Goal: Task Accomplishment & Management: Complete application form

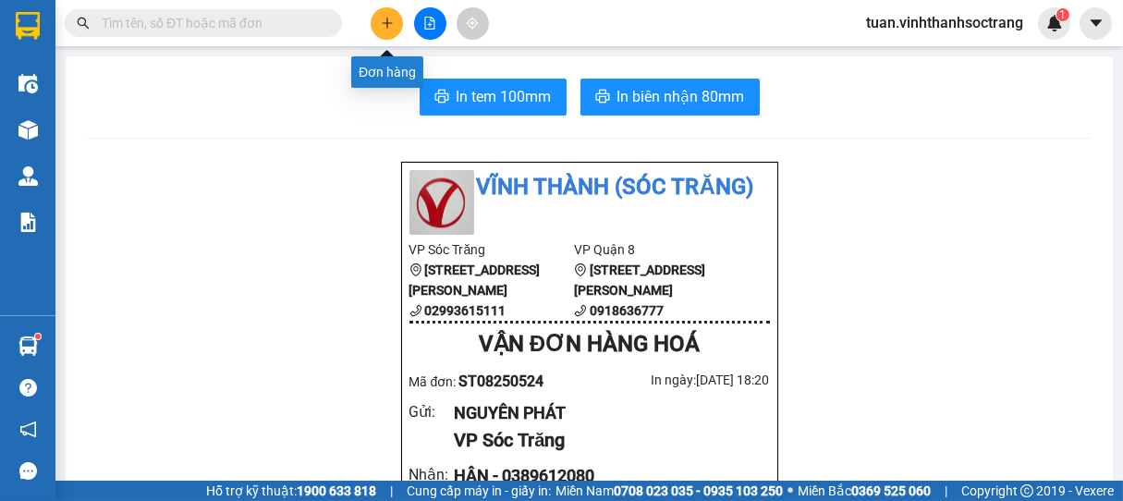
click at [393, 24] on button at bounding box center [387, 23] width 32 height 32
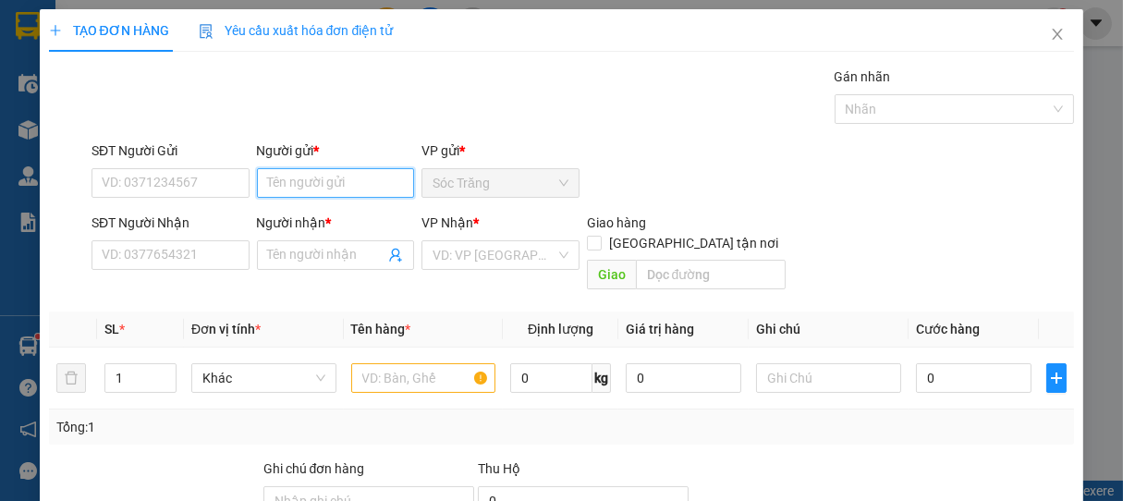
click at [337, 183] on input "Người gửi *" at bounding box center [336, 183] width 158 height 30
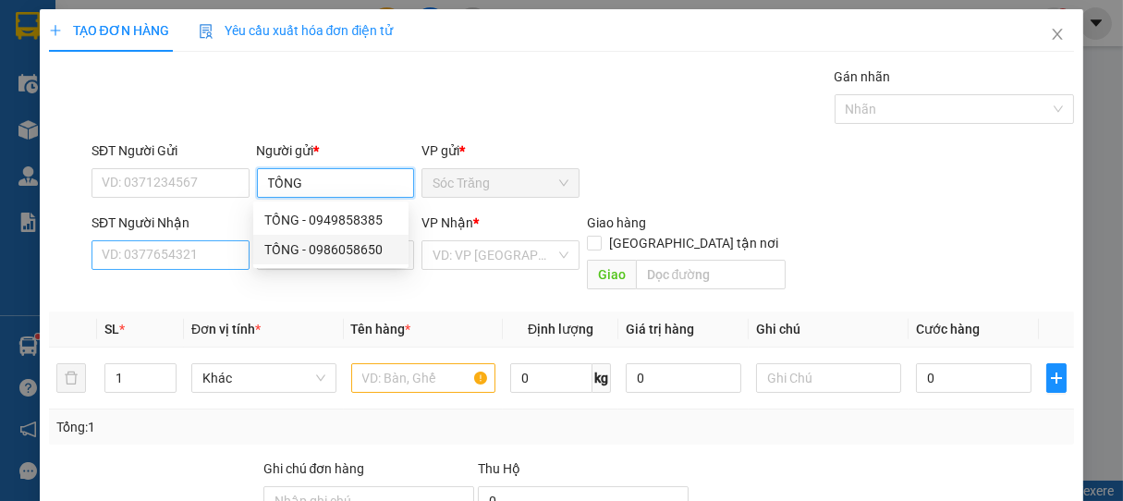
type input "TỒNG"
click at [207, 259] on input "SĐT Người Nhận" at bounding box center [171, 255] width 158 height 30
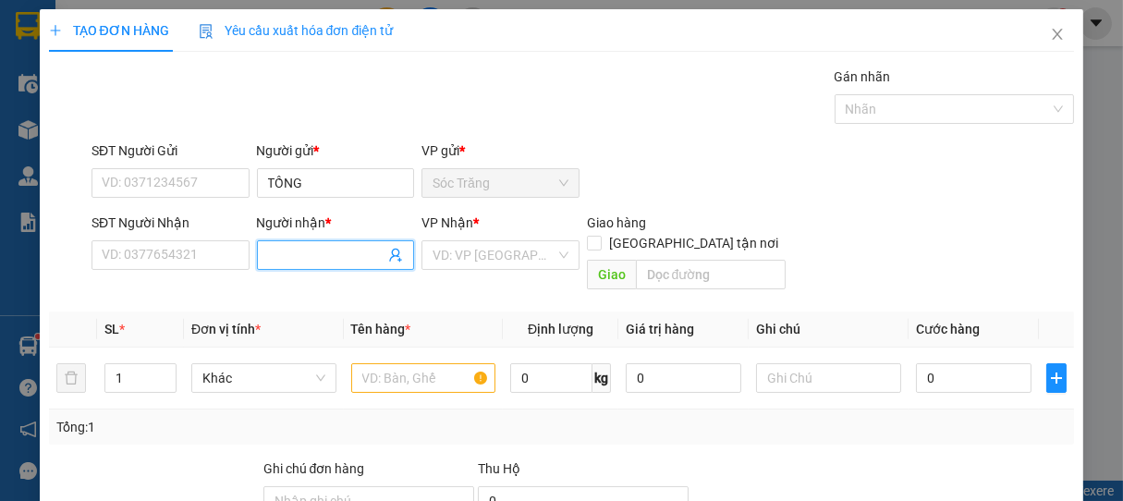
click at [317, 250] on input "Người nhận *" at bounding box center [326, 255] width 117 height 20
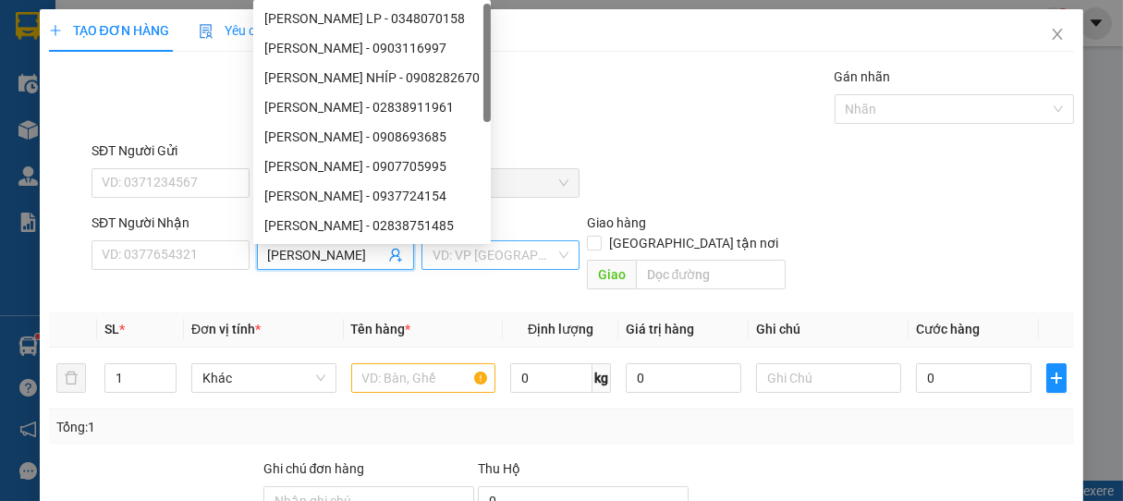
type input "[PERSON_NAME]"
click at [486, 266] on input "search" at bounding box center [494, 255] width 123 height 28
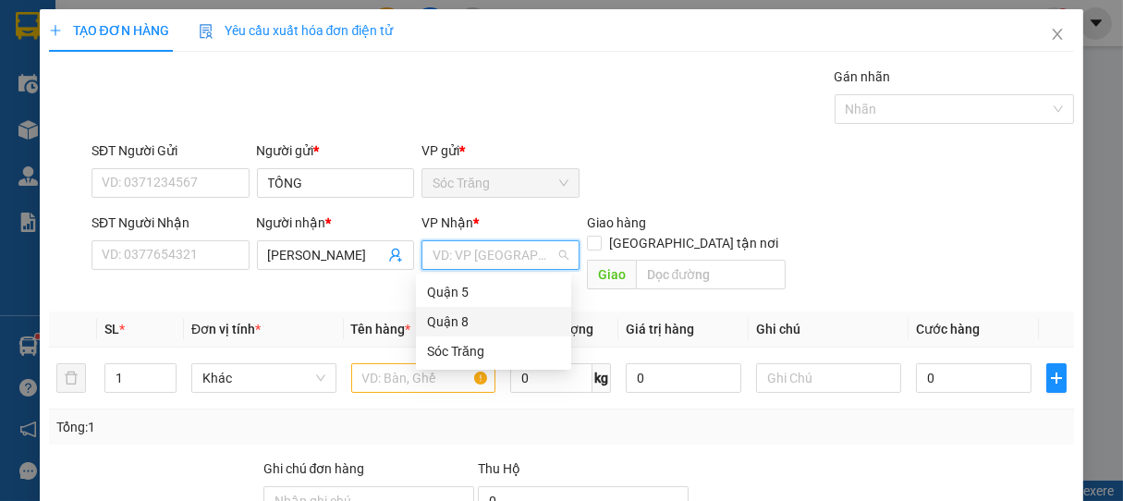
click at [464, 317] on div "Quận 8" at bounding box center [493, 321] width 133 height 20
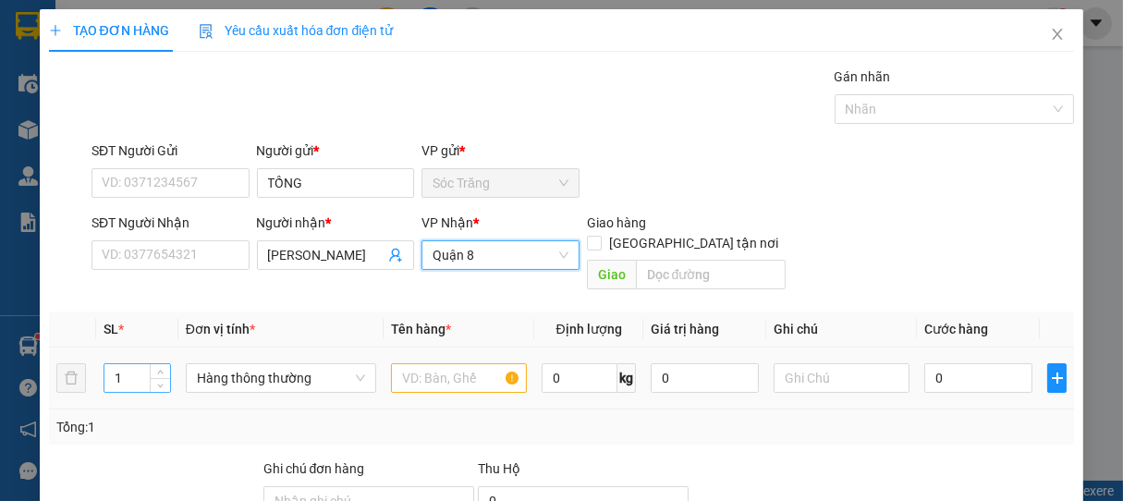
click at [129, 364] on input "1" at bounding box center [137, 378] width 66 height 28
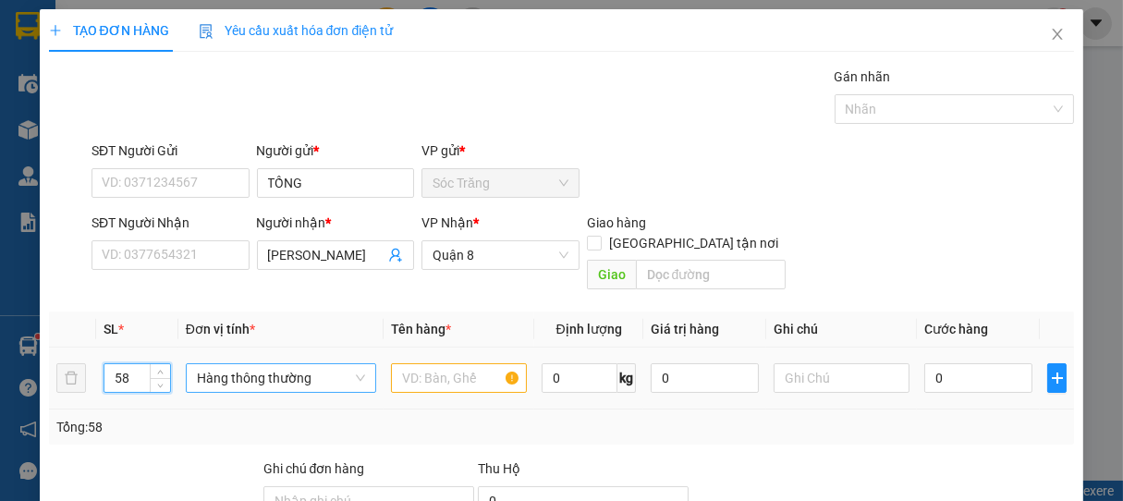
click at [289, 364] on span "Hàng thông thường" at bounding box center [281, 378] width 168 height 28
type input "58"
type input "B"
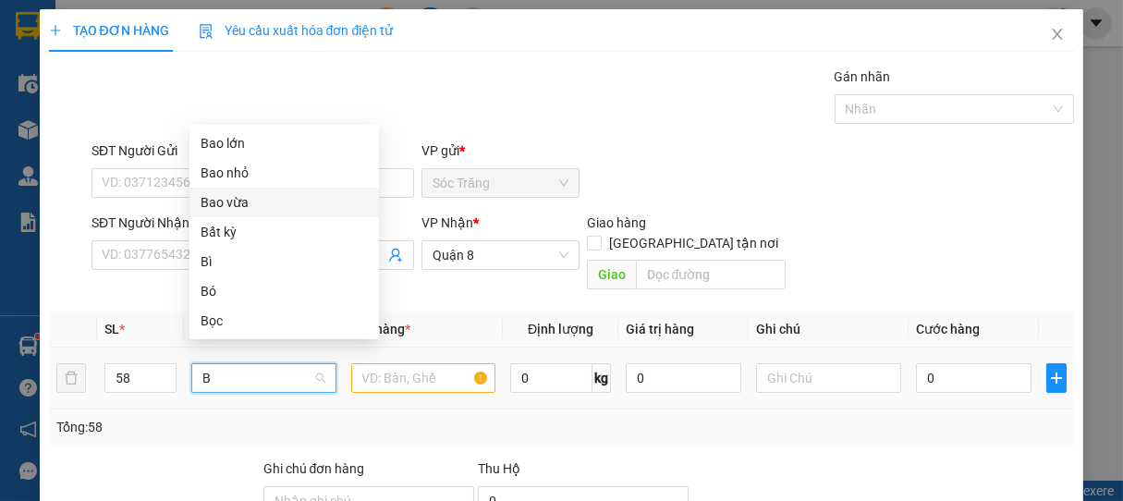
click at [217, 205] on div "Bao vừa" at bounding box center [284, 202] width 167 height 20
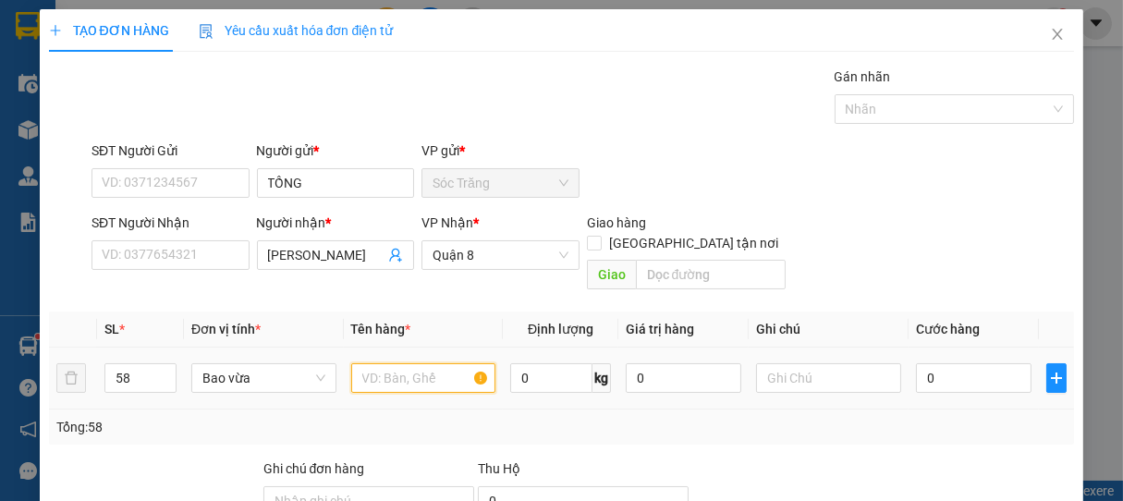
click at [401, 363] on input "text" at bounding box center [423, 378] width 144 height 30
type input "BỌC"
click at [547, 363] on input "0" at bounding box center [551, 378] width 82 height 30
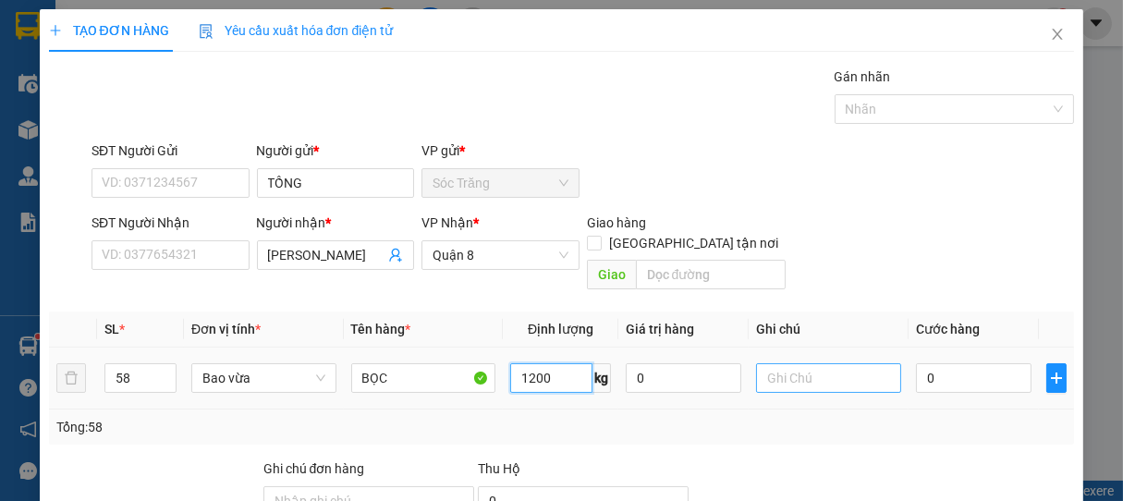
type input "1200"
click at [824, 363] on input "text" at bounding box center [828, 378] width 144 height 30
type input "58 BAO"
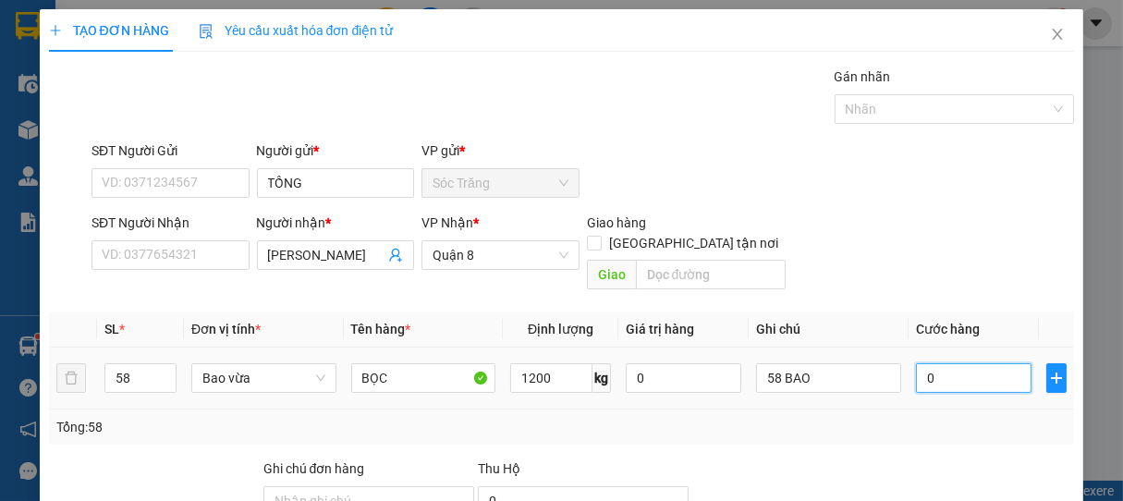
click at [946, 363] on input "0" at bounding box center [974, 378] width 116 height 30
click at [970, 363] on input "0" at bounding box center [974, 378] width 116 height 30
click at [886, 362] on tr "58 Bao vừa BỌC 1200 kg 0 58 BAO 0" at bounding box center [562, 379] width 1026 height 62
type input "4"
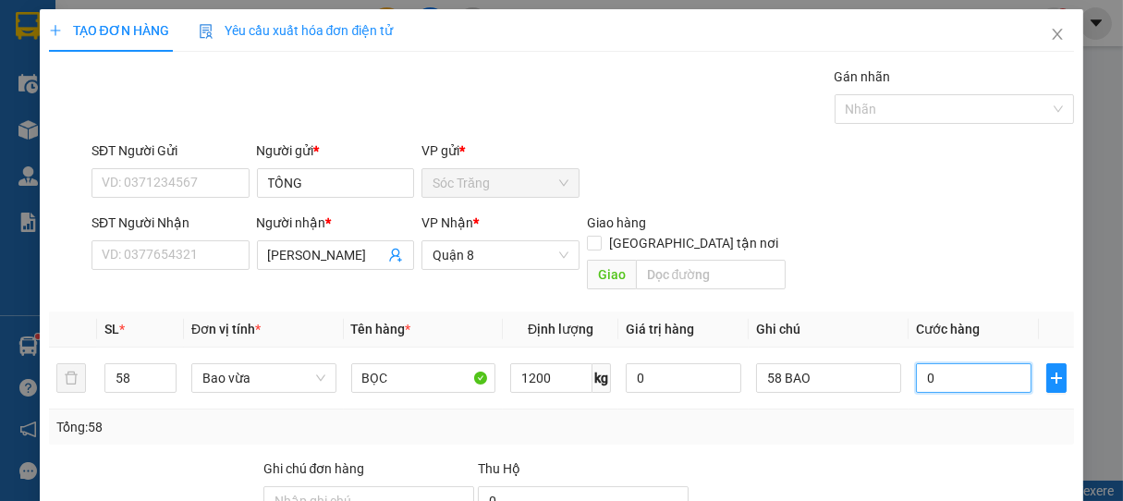
type input "4"
type input "45"
type input "4"
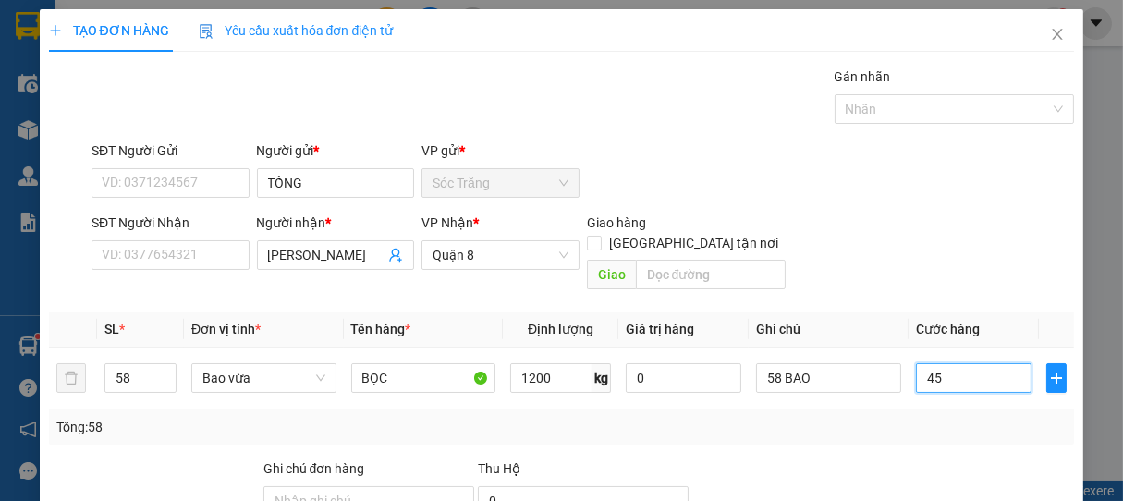
type input "4"
type input "0"
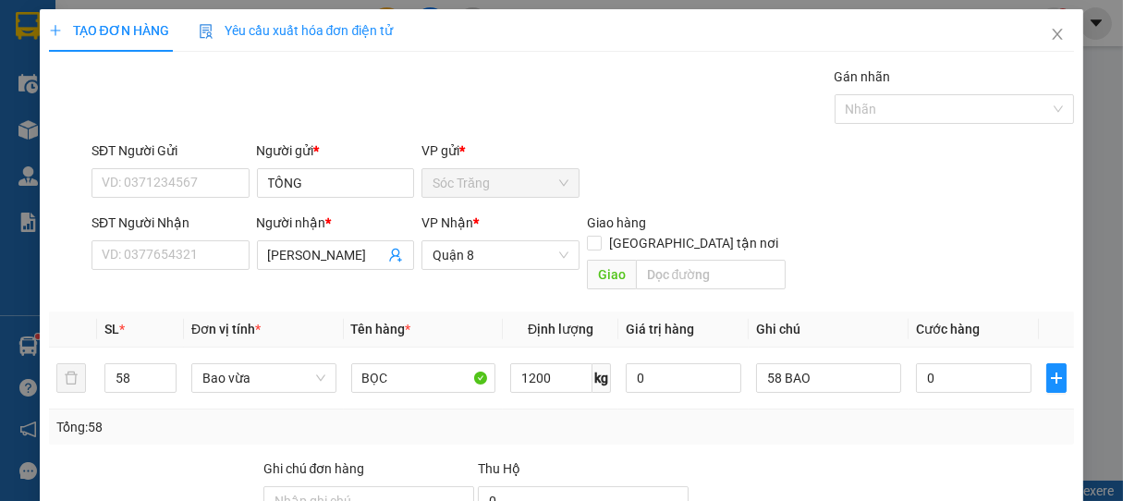
drag, startPoint x: 969, startPoint y: 441, endPoint x: 874, endPoint y: 413, distance: 98.3
click at [898, 428] on div "Transit Pickup Surcharge Ids Transit Deliver Surcharge Ids Transit Deliver Surc…" at bounding box center [562, 368] width 1026 height 602
type input "4"
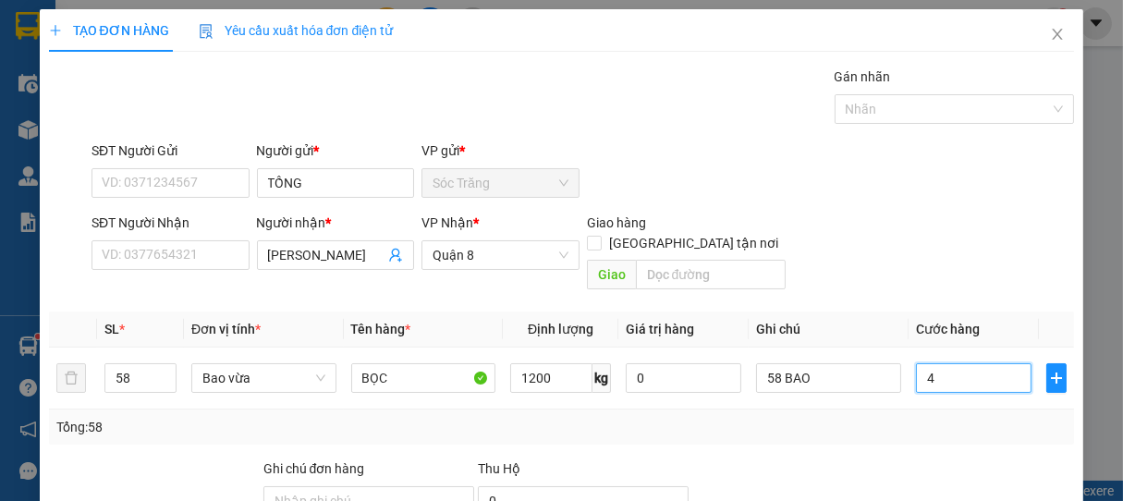
type input "44"
type input "445"
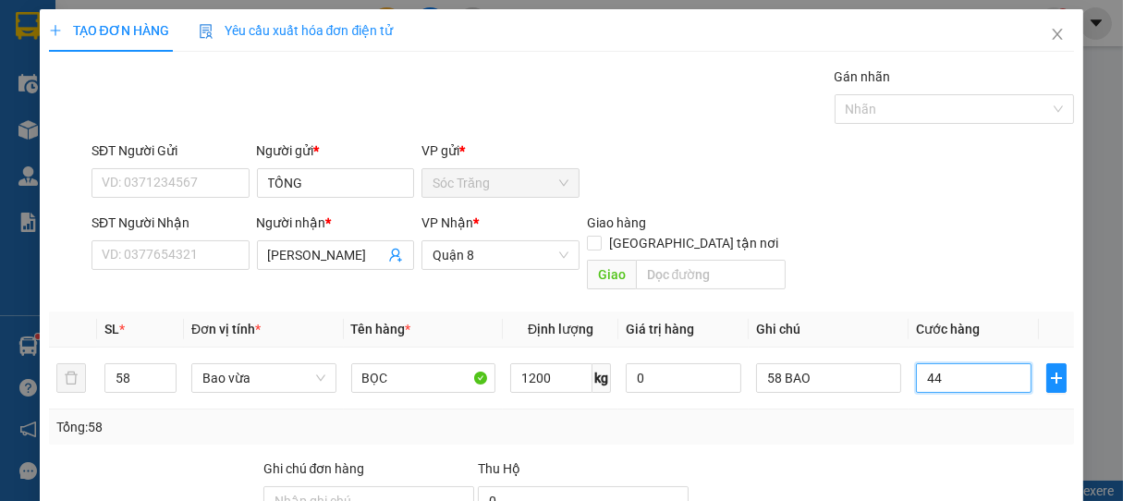
type input "445"
type input "4.450"
type input "44.500"
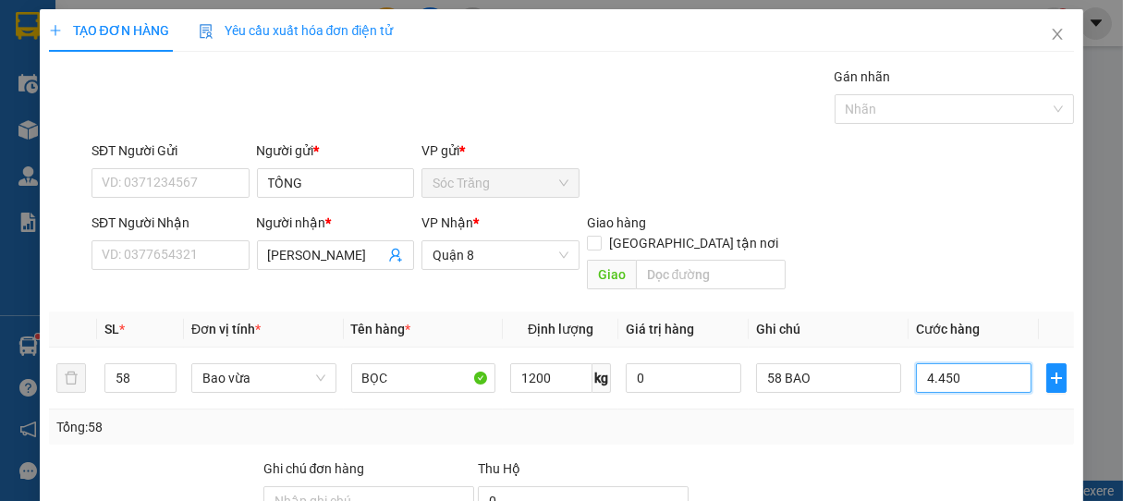
type input "44.500"
type input "445.000"
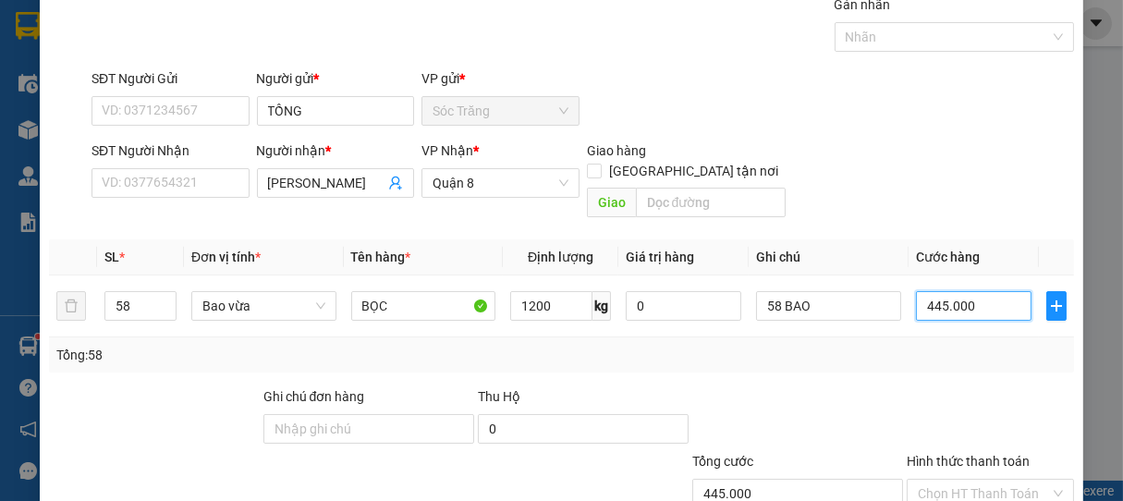
scroll to position [181, 0]
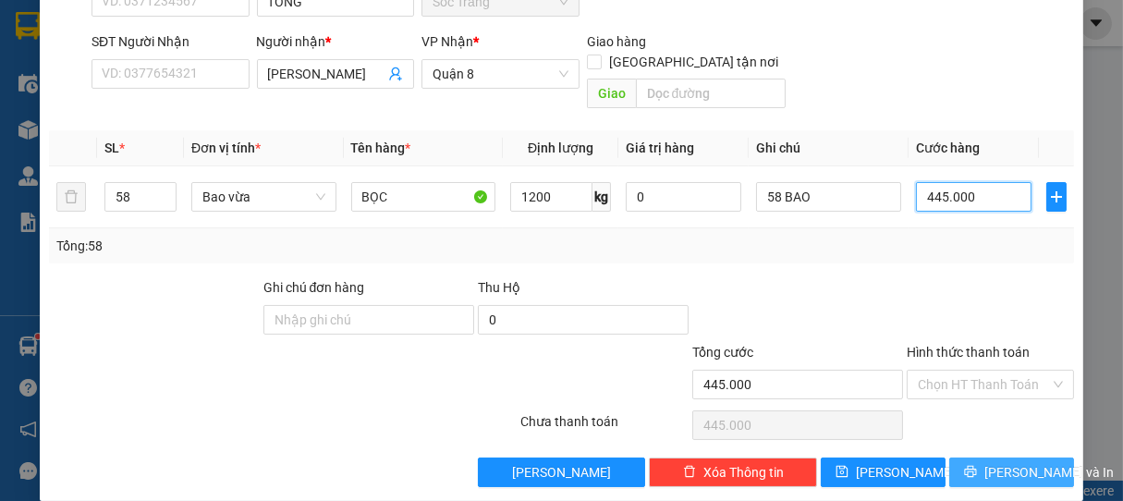
type input "445.000"
click at [1006, 462] on span "[PERSON_NAME] và In" at bounding box center [1048, 472] width 129 height 20
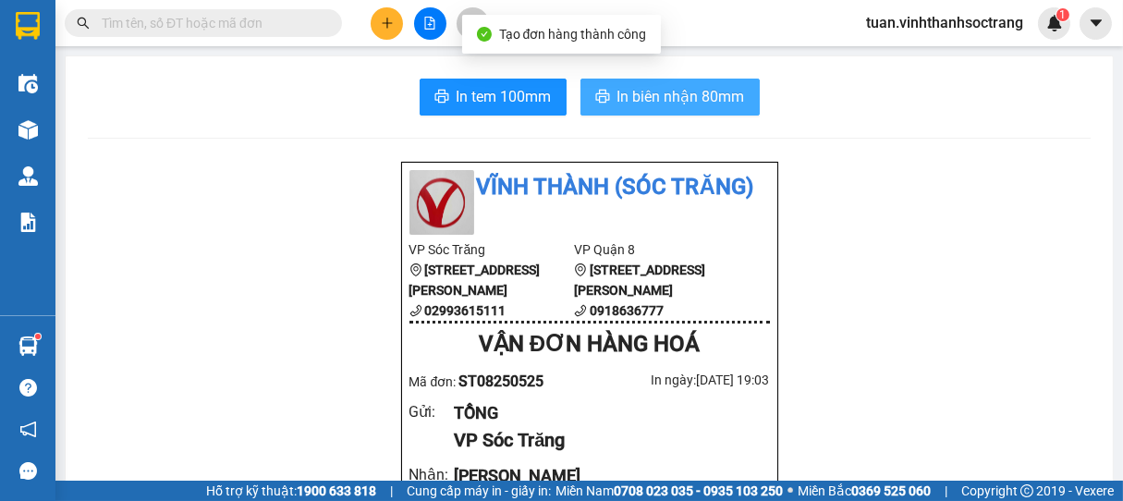
drag, startPoint x: 708, startPoint y: 115, endPoint x: 703, endPoint y: 103, distance: 12.9
click at [706, 111] on button "In biên nhận 80mm" at bounding box center [669, 97] width 179 height 37
click at [703, 103] on span "In biên nhận 80mm" at bounding box center [681, 96] width 128 height 23
click at [715, 91] on span "In biên nhận 80mm" at bounding box center [681, 96] width 128 height 23
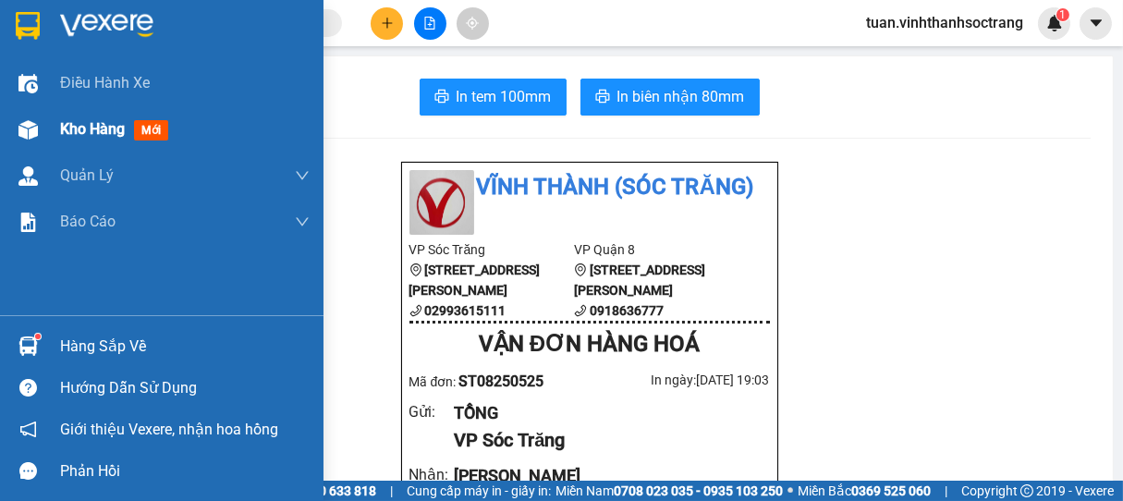
click at [110, 132] on span "Kho hàng" at bounding box center [92, 129] width 65 height 18
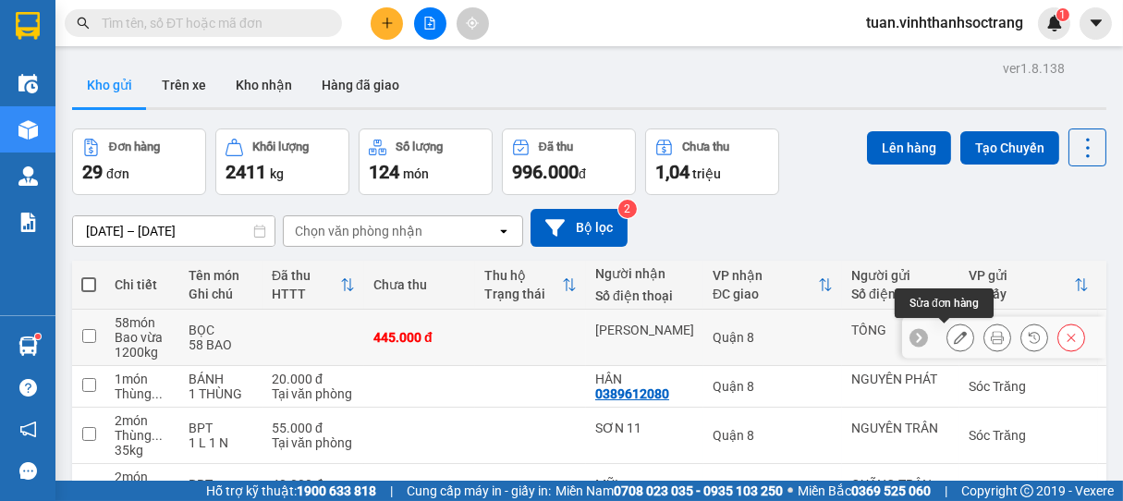
click at [954, 338] on icon at bounding box center [960, 337] width 13 height 13
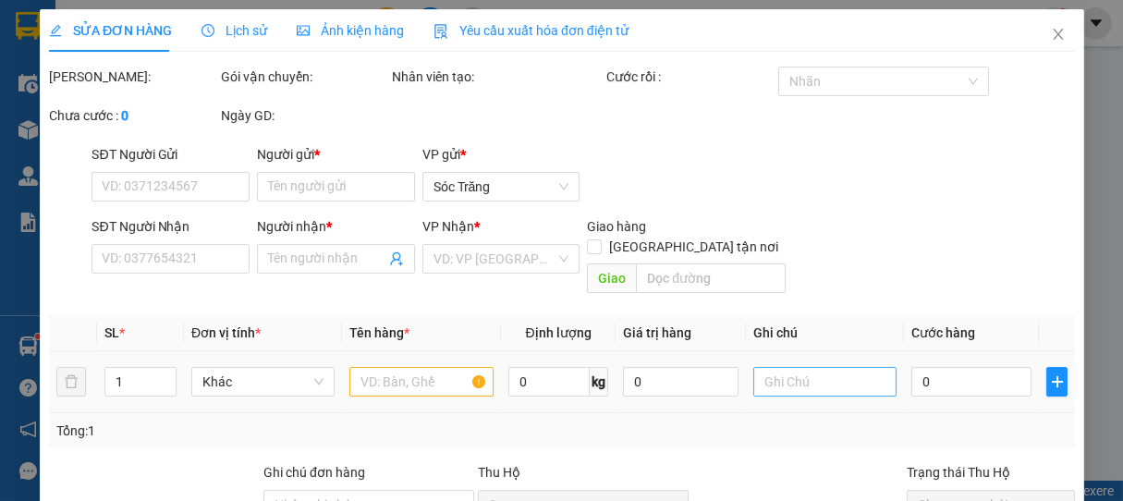
type input "TỒNG"
type input "[PERSON_NAME]"
type input "445.000"
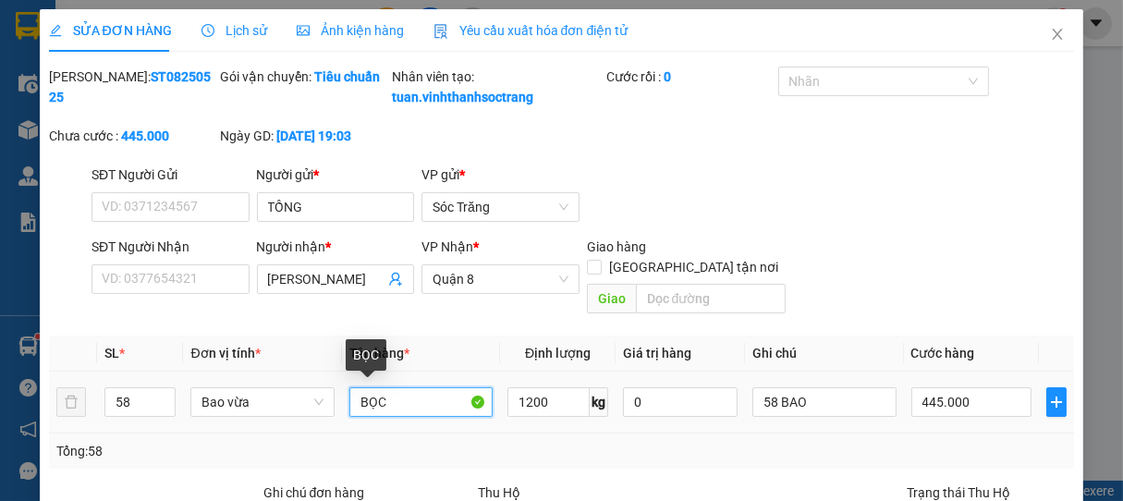
click at [400, 396] on input "BỌC" at bounding box center [420, 402] width 143 height 30
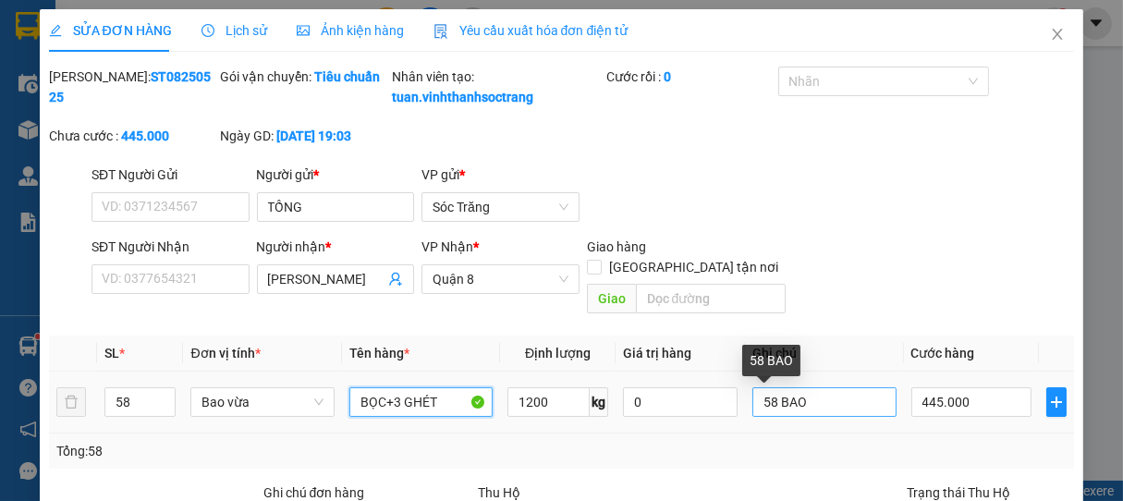
type input "BỌC+3 GHÉT"
click at [841, 409] on input "58 BAO" at bounding box center [823, 402] width 143 height 30
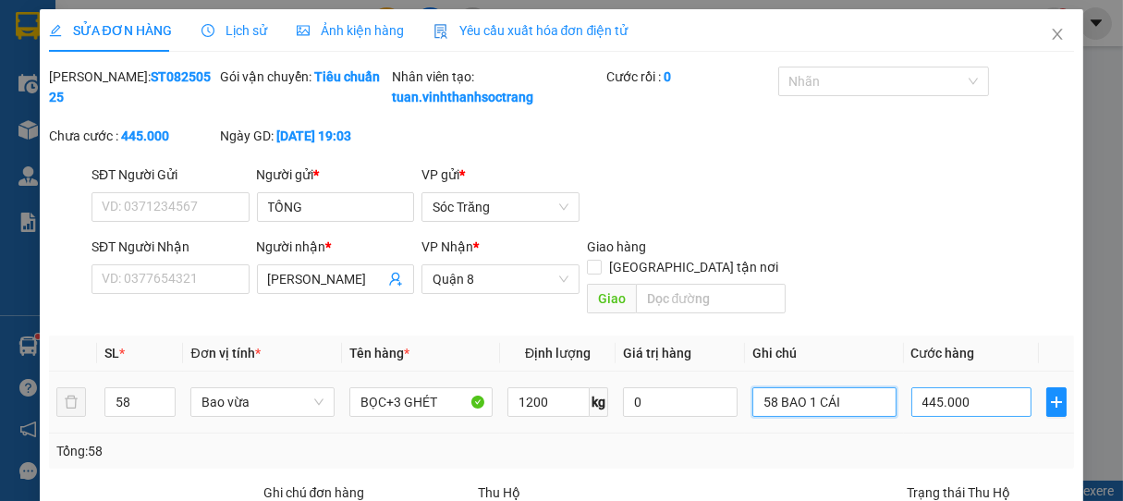
type input "58 BAO 1 CÁI"
click at [967, 399] on input "445.000" at bounding box center [971, 402] width 120 height 30
click at [920, 398] on input "445.000" at bounding box center [971, 402] width 120 height 30
click at [920, 399] on input "445.000" at bounding box center [971, 402] width 120 height 30
type input "45.000"
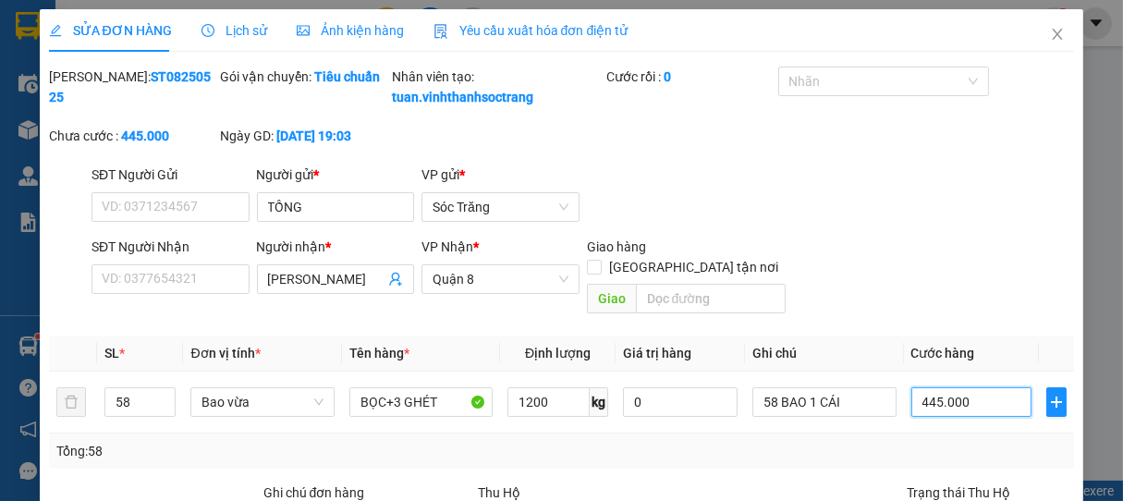
type input "45.000"
type input "465.000"
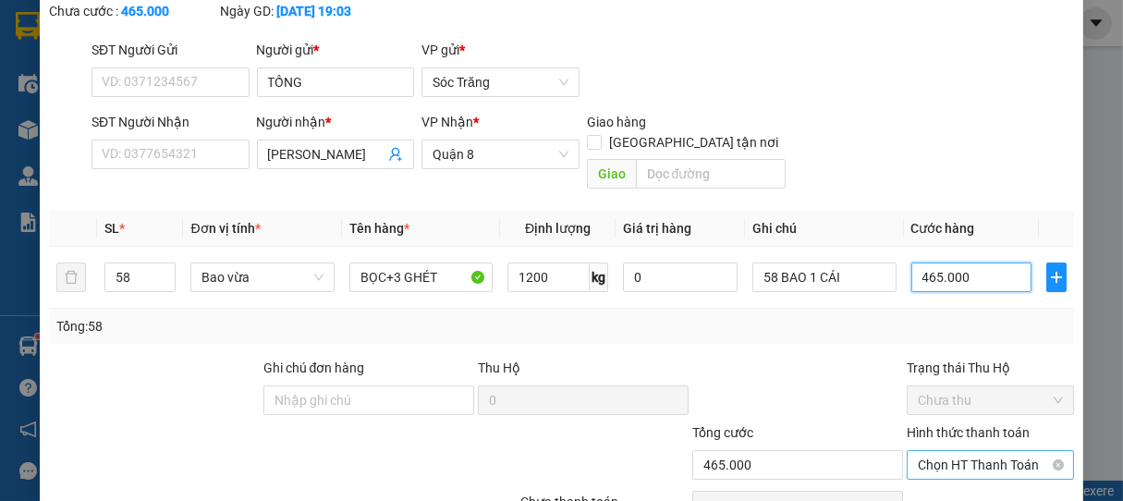
scroll to position [226, 0]
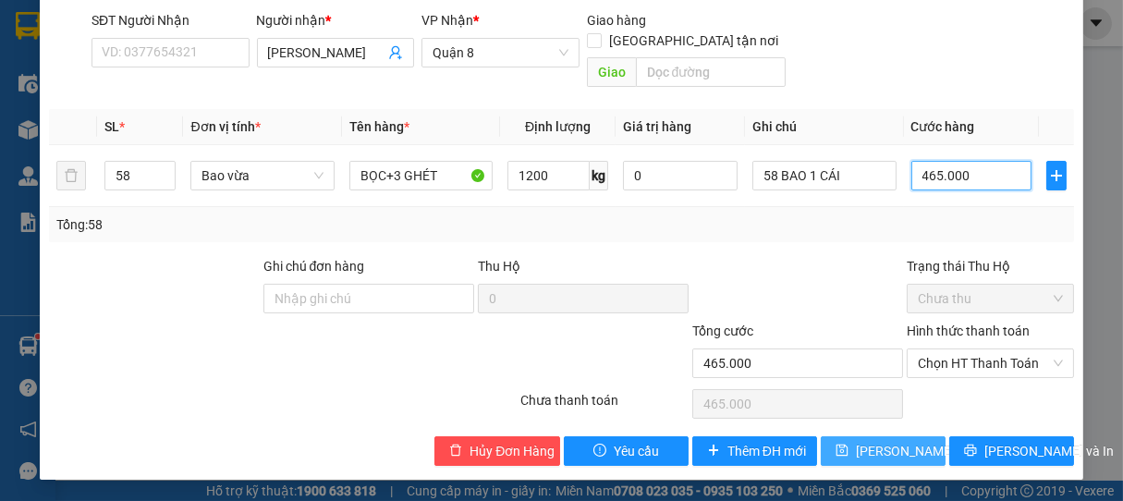
type input "465.000"
click at [872, 446] on span "[PERSON_NAME] thay đổi" at bounding box center [930, 451] width 148 height 20
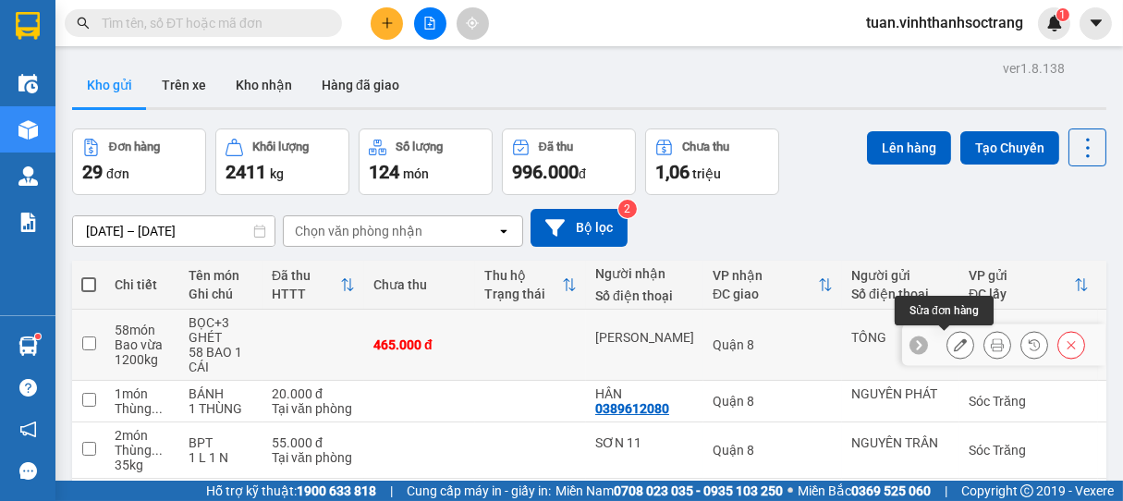
click at [954, 348] on icon at bounding box center [960, 344] width 13 height 13
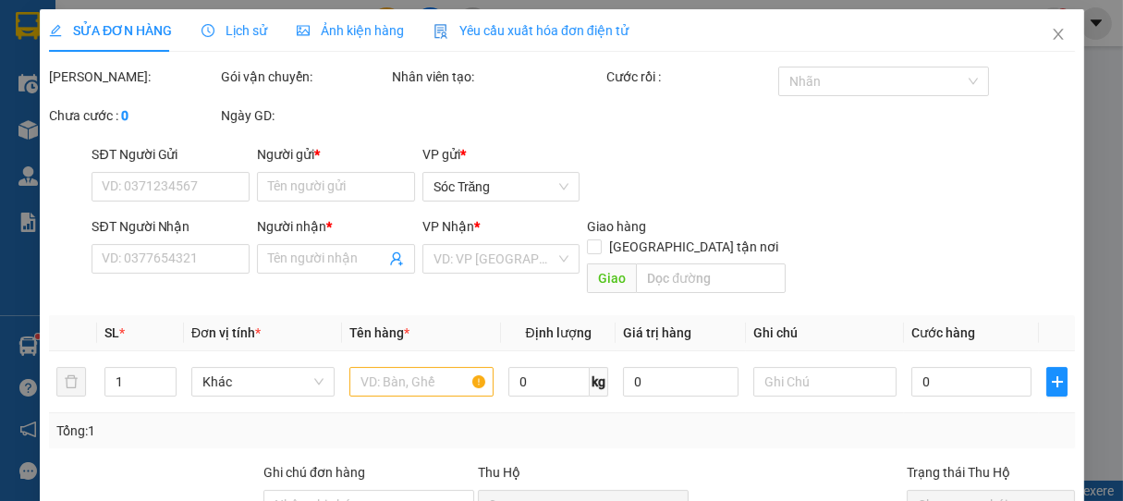
type input "TỒNG"
type input "[PERSON_NAME]"
type input "465.000"
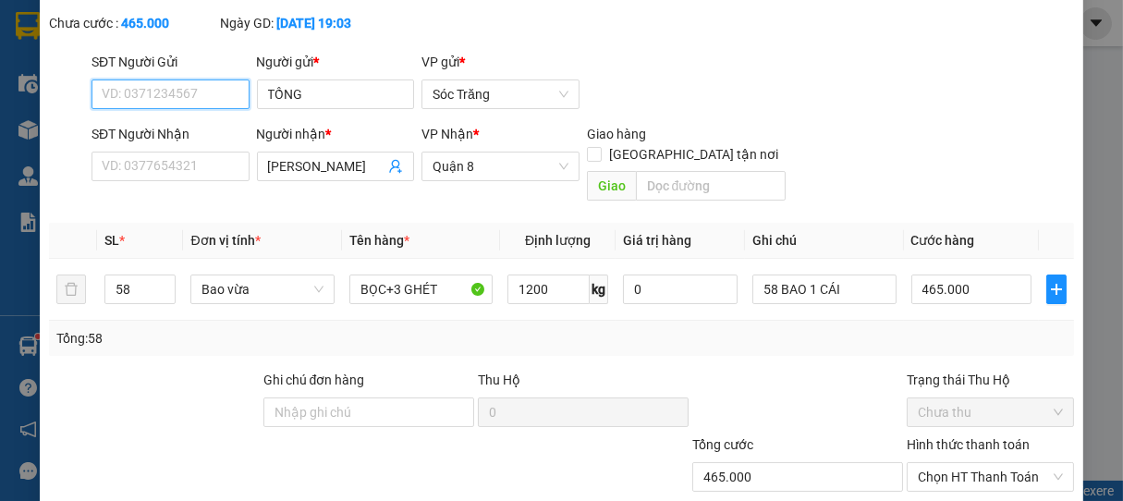
scroll to position [226, 0]
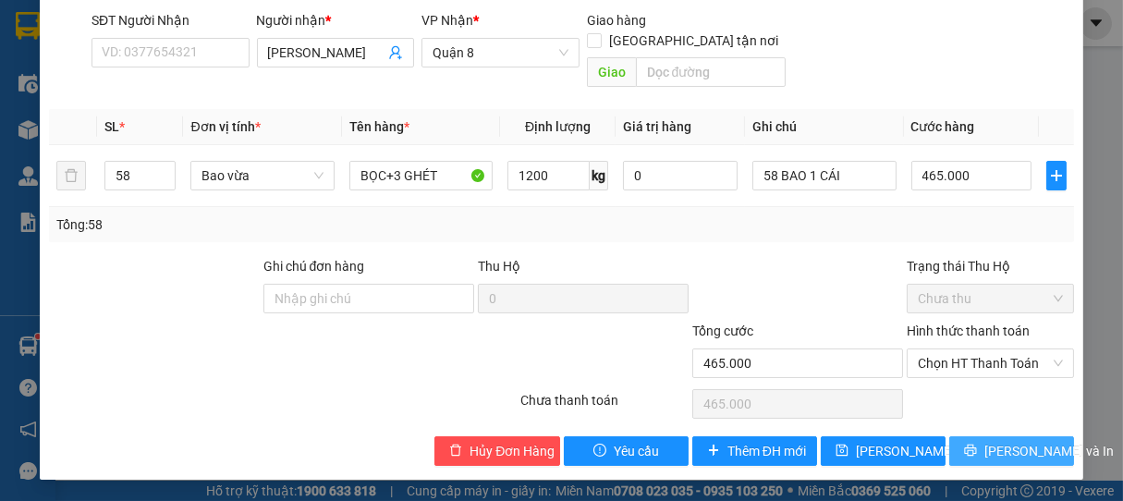
click at [998, 449] on span "[PERSON_NAME] và In" at bounding box center [1048, 451] width 129 height 20
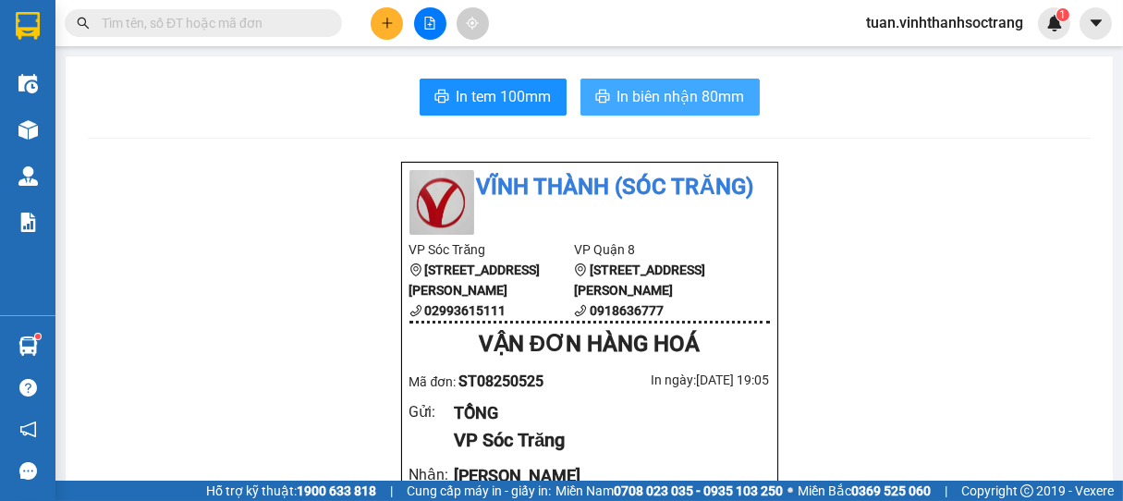
click at [698, 100] on span "In biên nhận 80mm" at bounding box center [681, 96] width 128 height 23
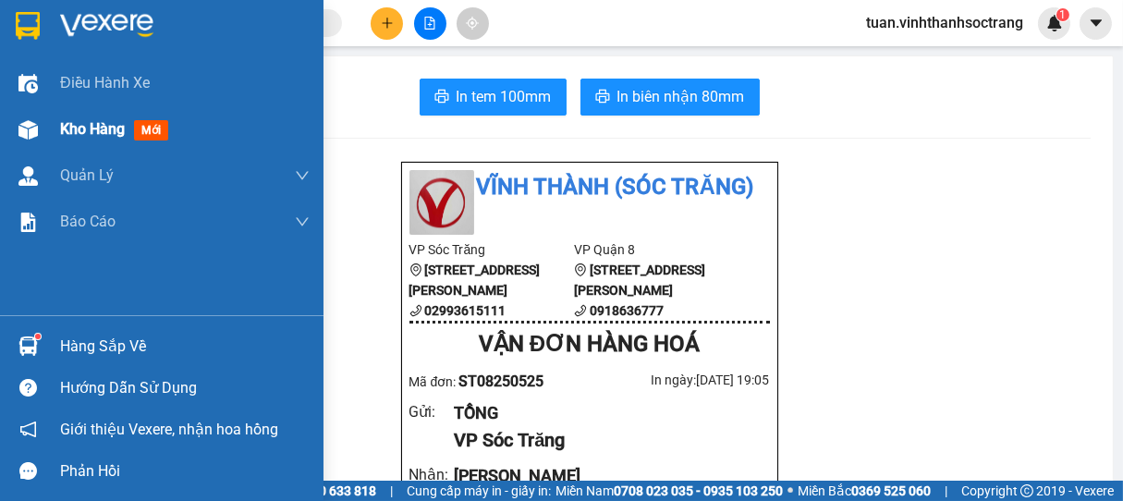
click at [99, 124] on span "Kho hàng" at bounding box center [92, 129] width 65 height 18
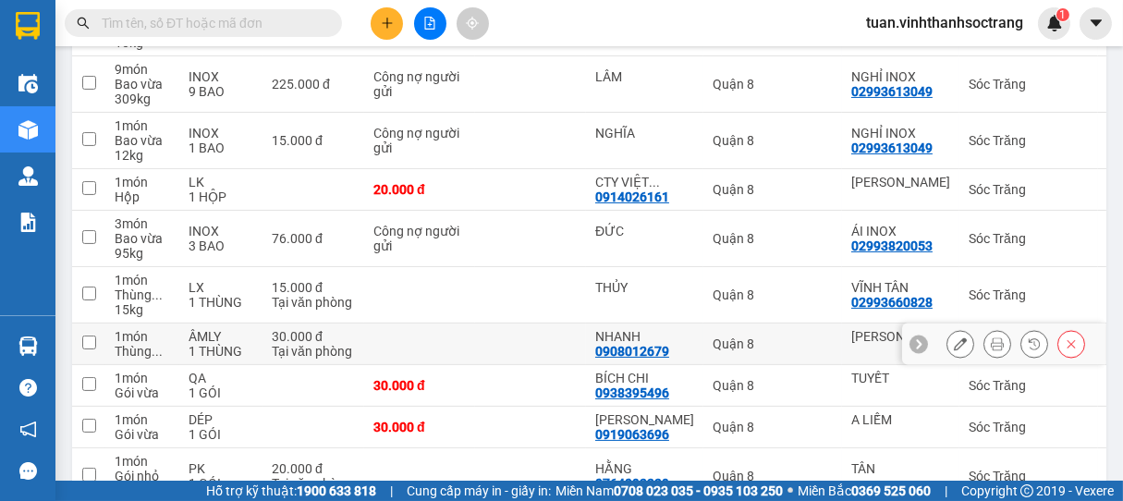
scroll to position [545, 0]
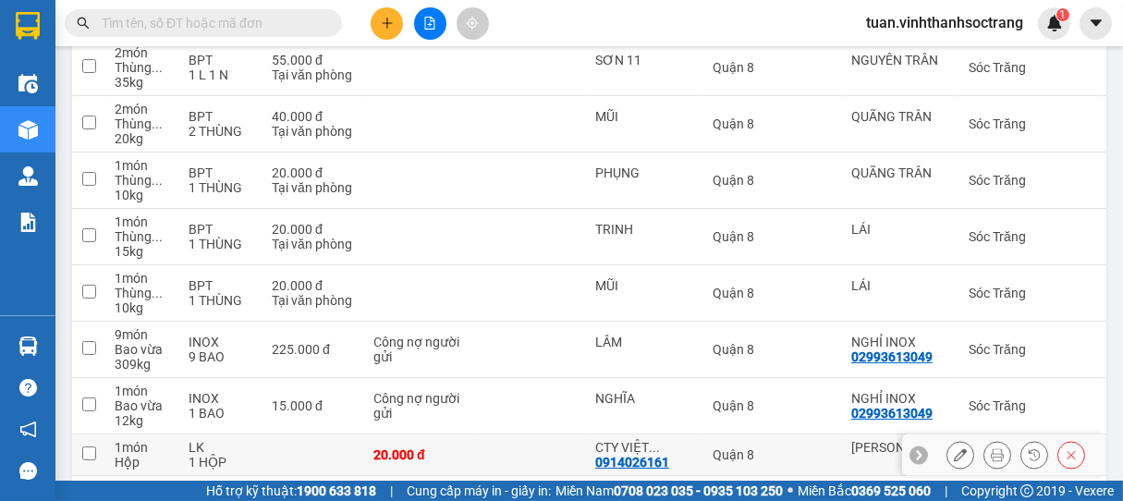
drag, startPoint x: 607, startPoint y: 392, endPoint x: 636, endPoint y: 383, distance: 30.1
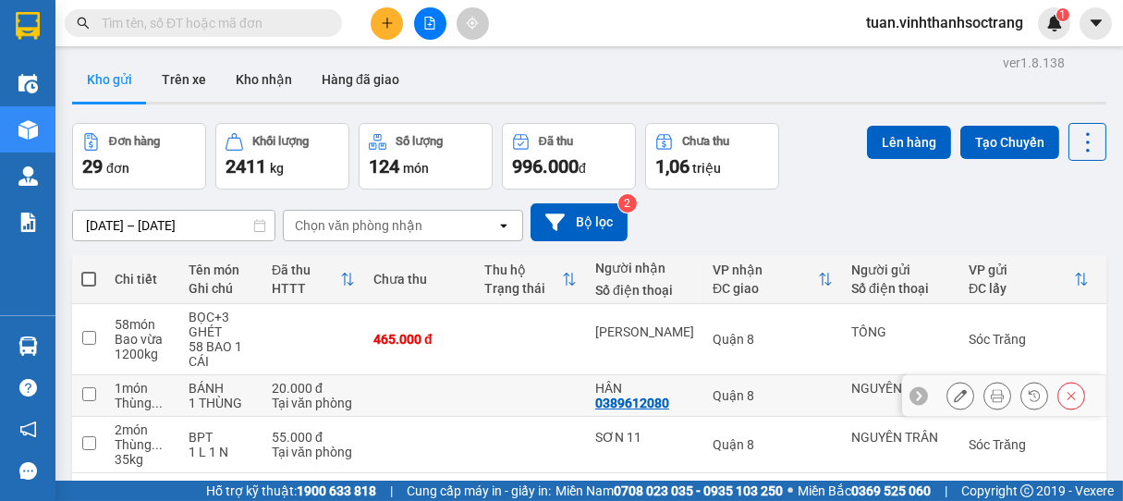
scroll to position [0, 0]
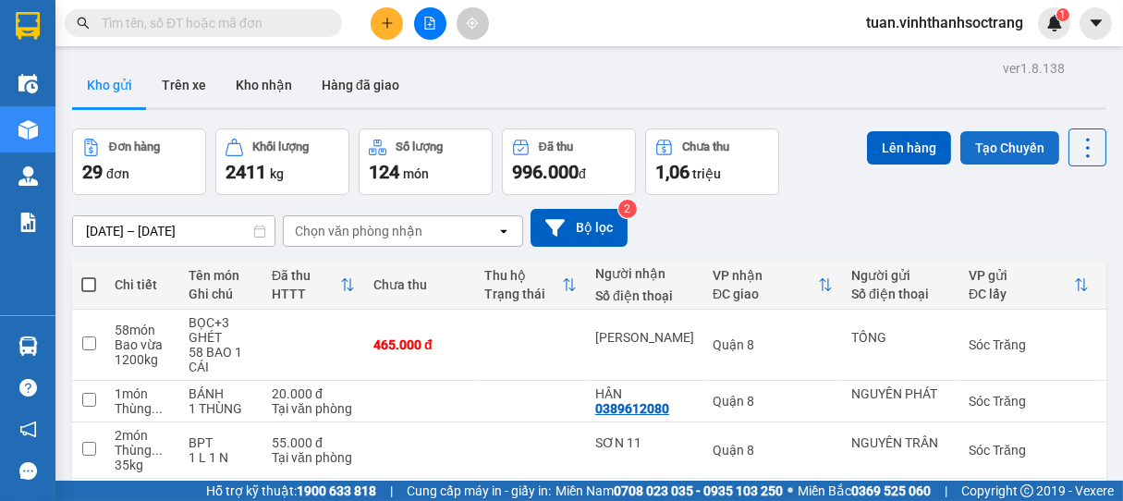
click at [1018, 151] on button "Tạo Chuyến" at bounding box center [1009, 147] width 99 height 33
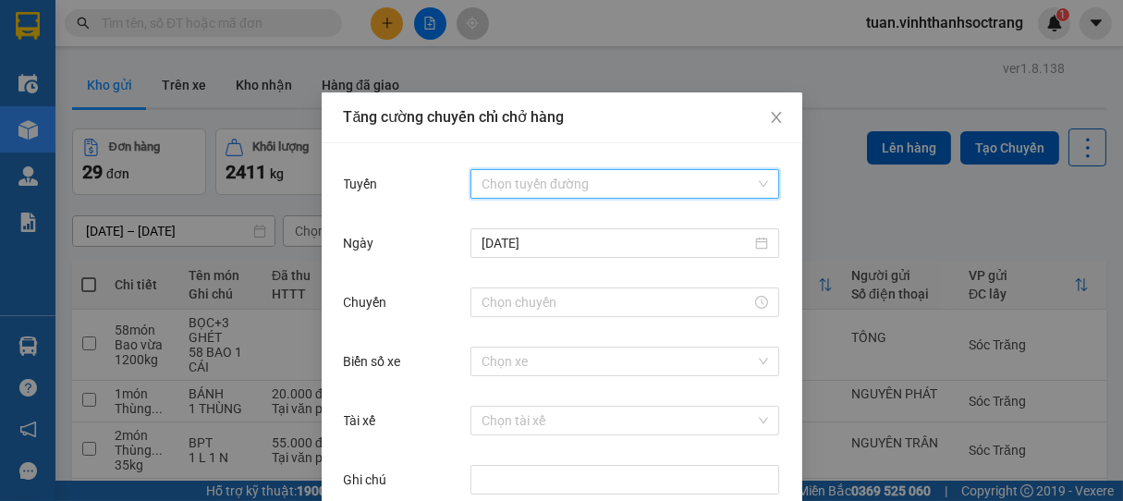
click at [557, 187] on input "Tuyến" at bounding box center [619, 184] width 274 height 28
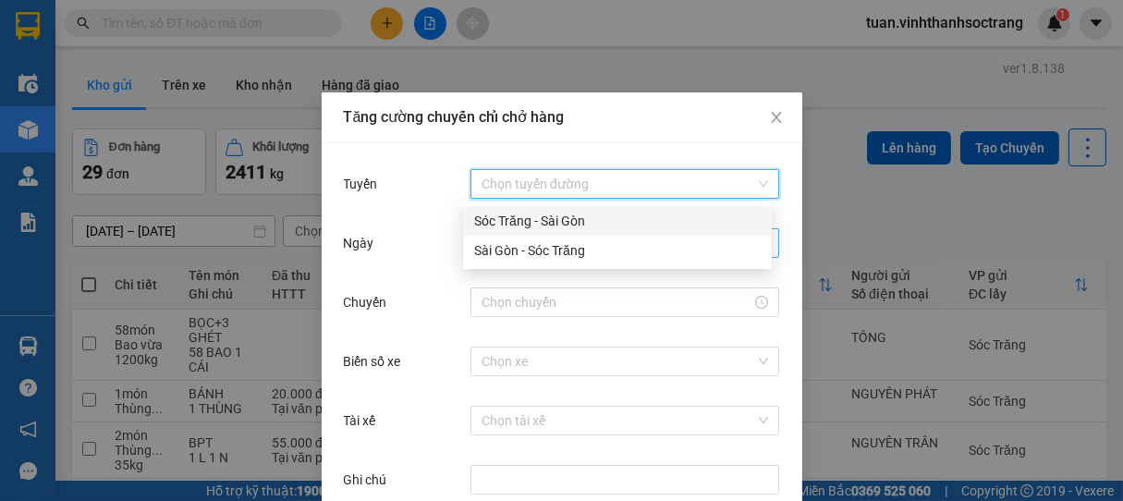
click at [527, 230] on div "Sóc Trăng - Sài Gòn" at bounding box center [617, 221] width 287 height 20
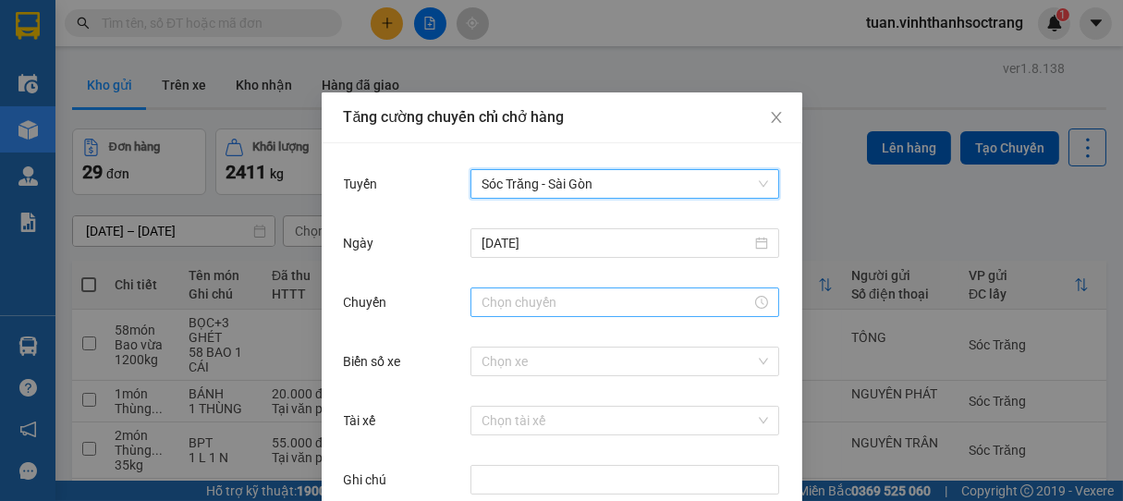
click at [525, 307] on input "Chuyến" at bounding box center [617, 302] width 270 height 20
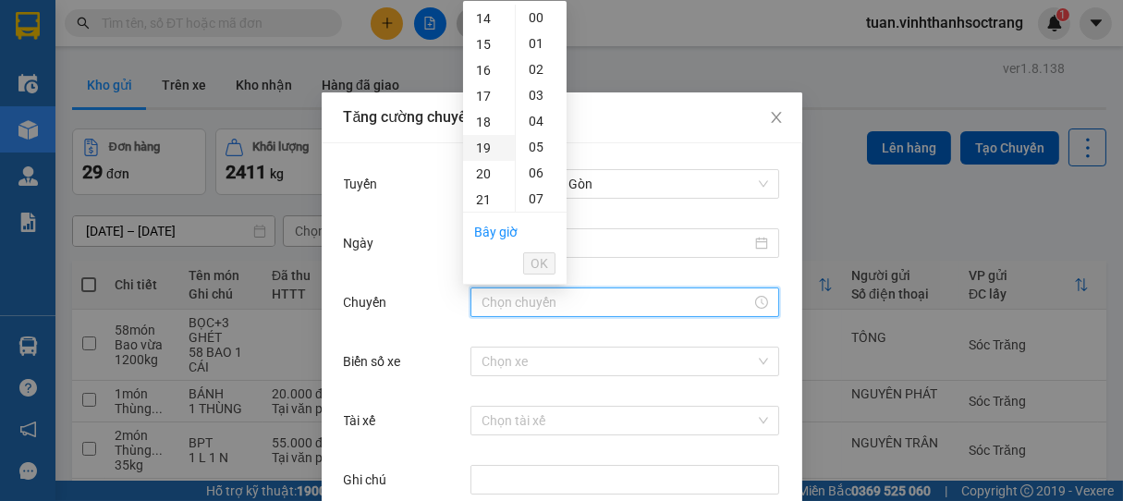
click at [482, 135] on div "19" at bounding box center [489, 148] width 52 height 26
type input "19:00"
click at [546, 248] on li "OK" at bounding box center [539, 263] width 32 height 31
click at [544, 268] on span "OK" at bounding box center [540, 263] width 18 height 20
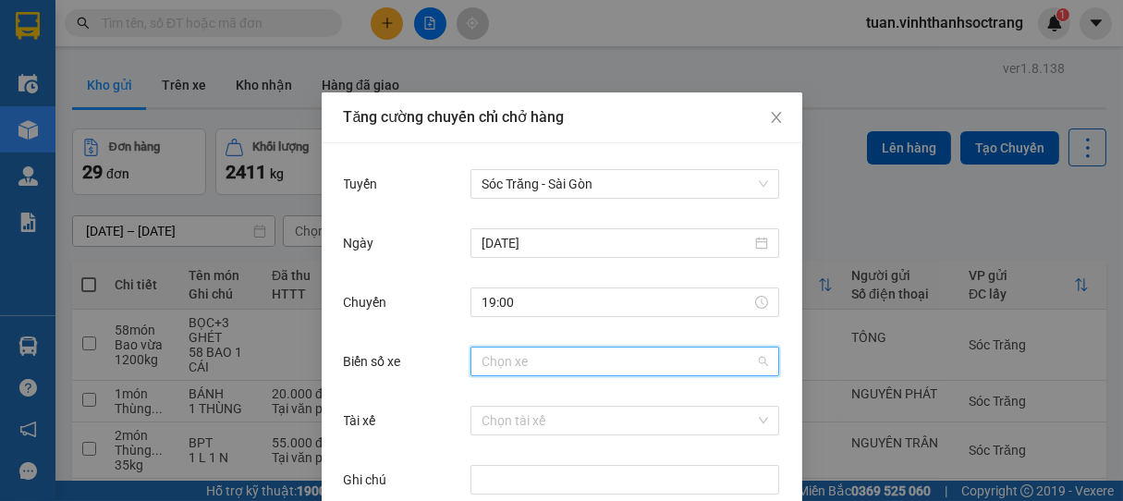
drag, startPoint x: 528, startPoint y: 360, endPoint x: 515, endPoint y: 320, distance: 41.8
click at [528, 359] on input "Biển số xe" at bounding box center [619, 362] width 274 height 28
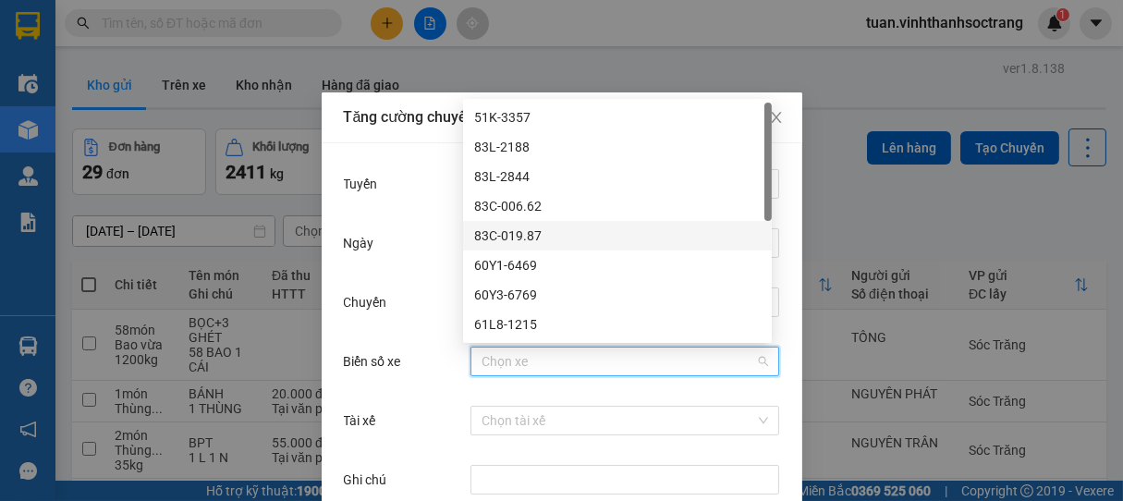
drag, startPoint x: 520, startPoint y: 233, endPoint x: 510, endPoint y: 333, distance: 100.3
click at [519, 234] on div "83C-019.87" at bounding box center [617, 236] width 287 height 20
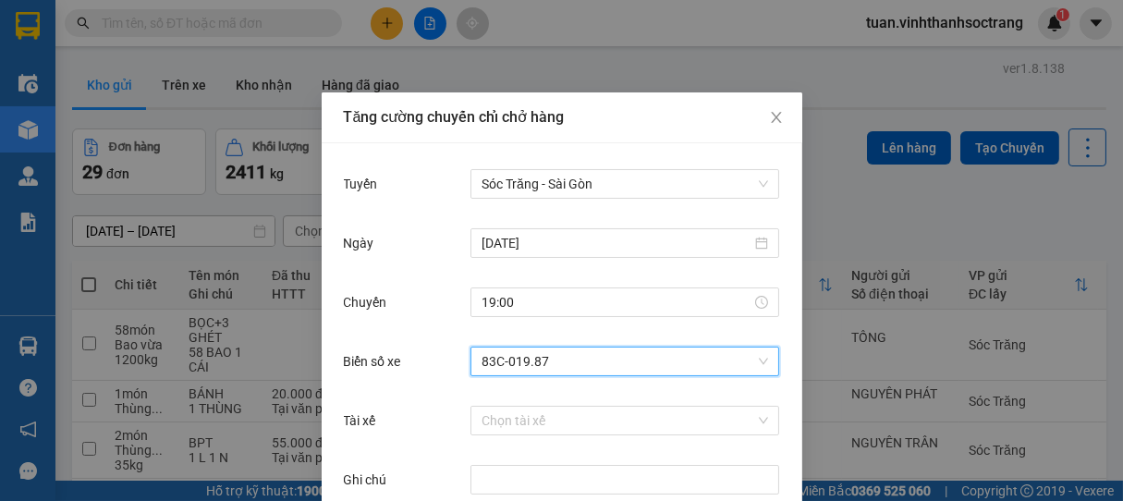
scroll to position [92, 0]
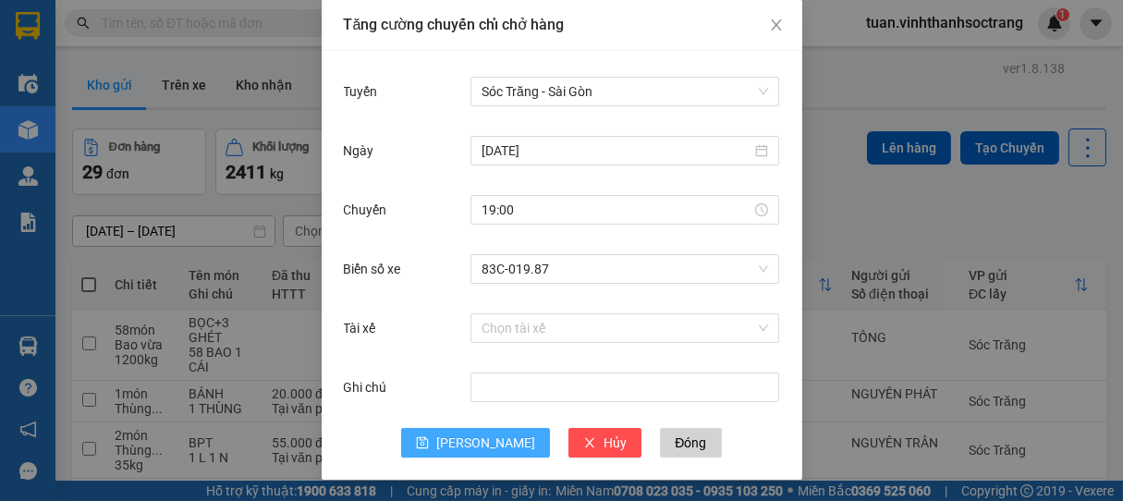
click at [472, 442] on span "[PERSON_NAME]" at bounding box center [485, 443] width 99 height 20
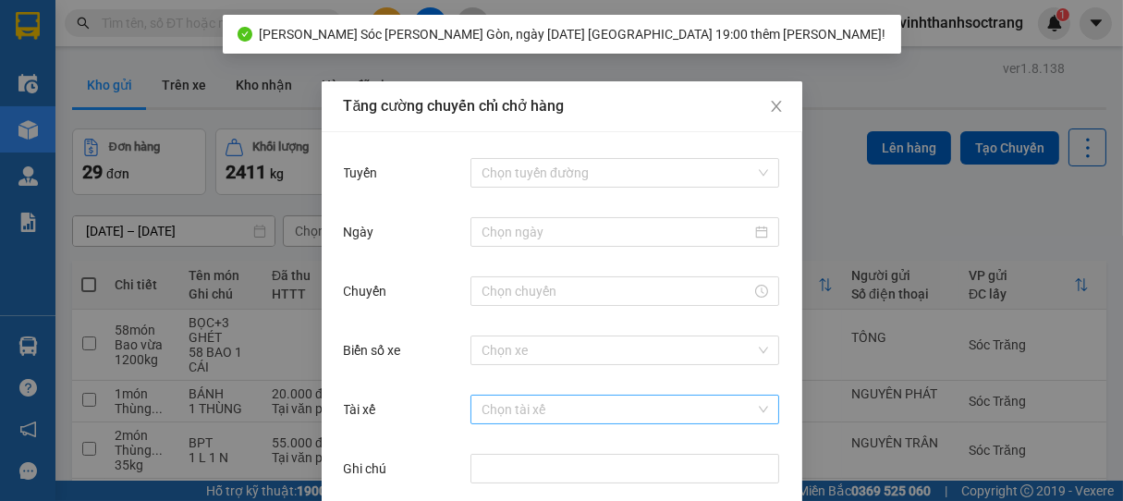
scroll to position [0, 0]
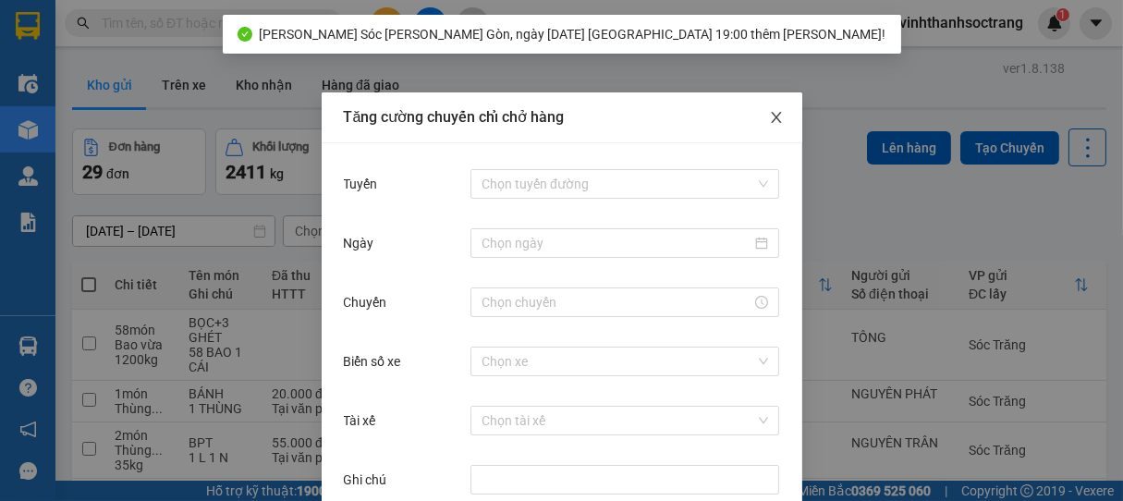
click at [774, 116] on icon "close" at bounding box center [776, 117] width 15 height 15
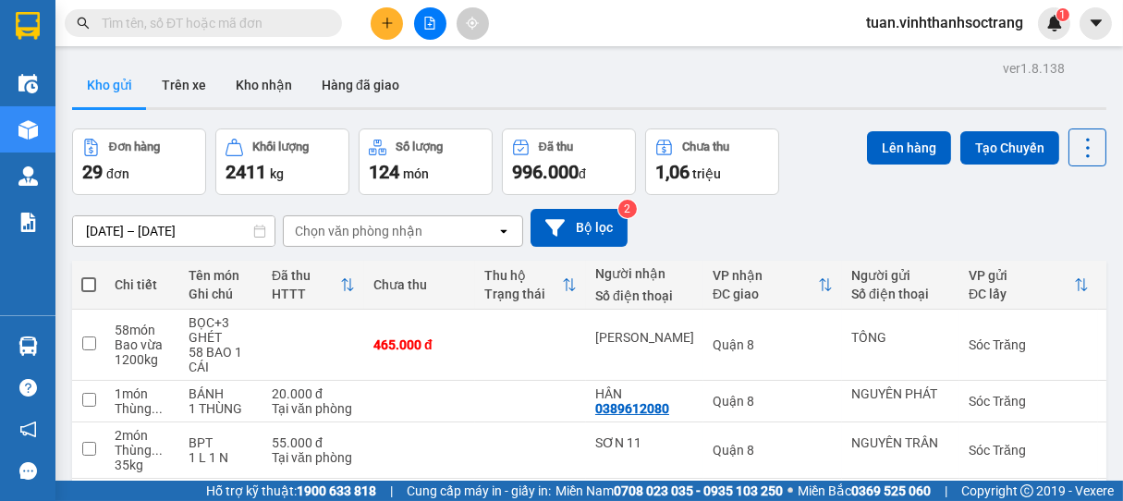
click at [87, 279] on span at bounding box center [88, 284] width 15 height 15
click at [89, 275] on input "checkbox" at bounding box center [89, 275] width 0 height 0
checkbox input "true"
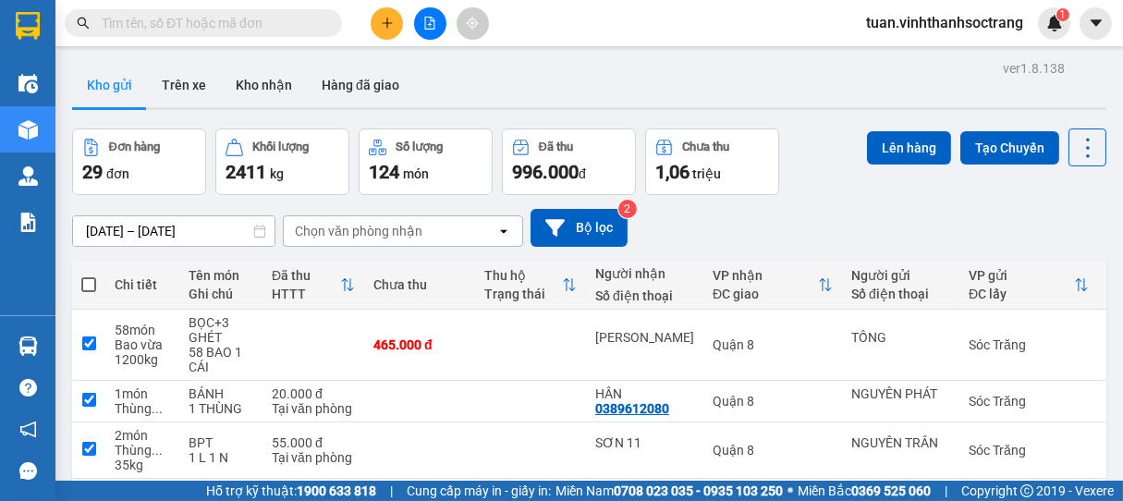
checkbox input "true"
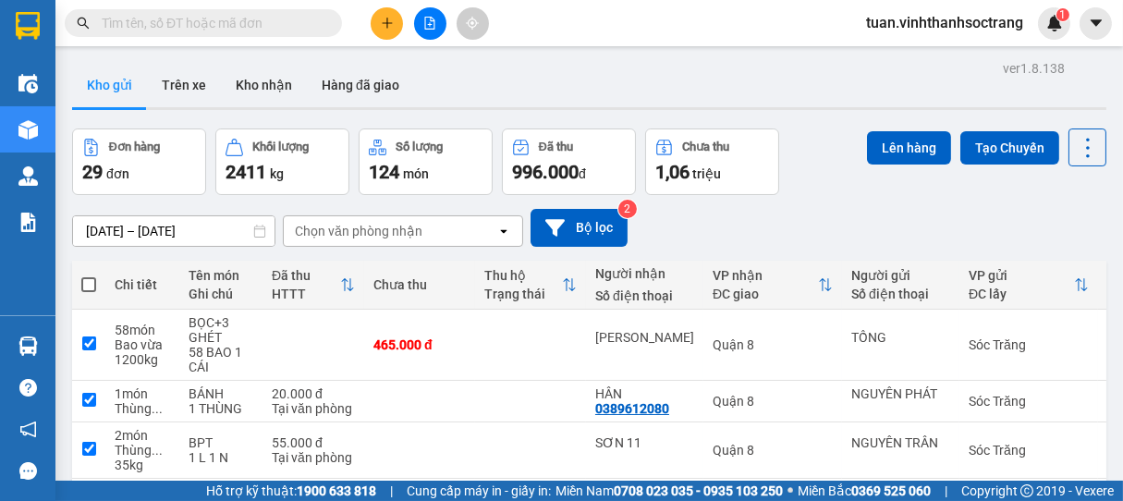
checkbox input "true"
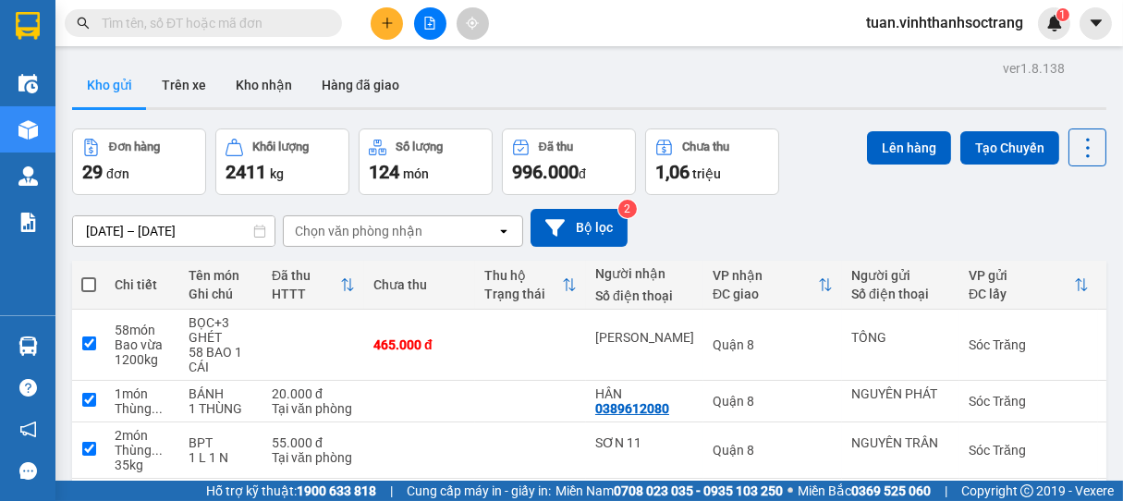
checkbox input "true"
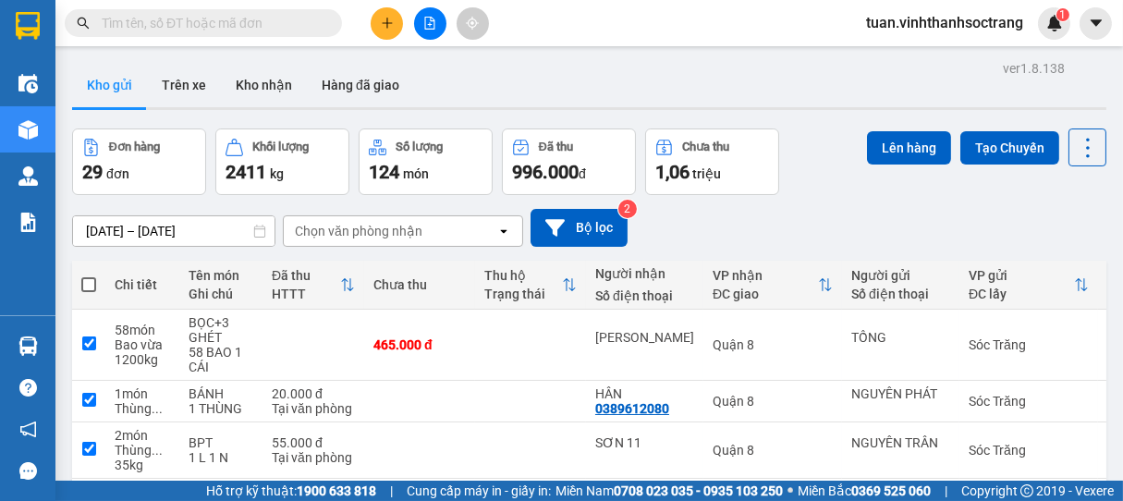
checkbox input "true"
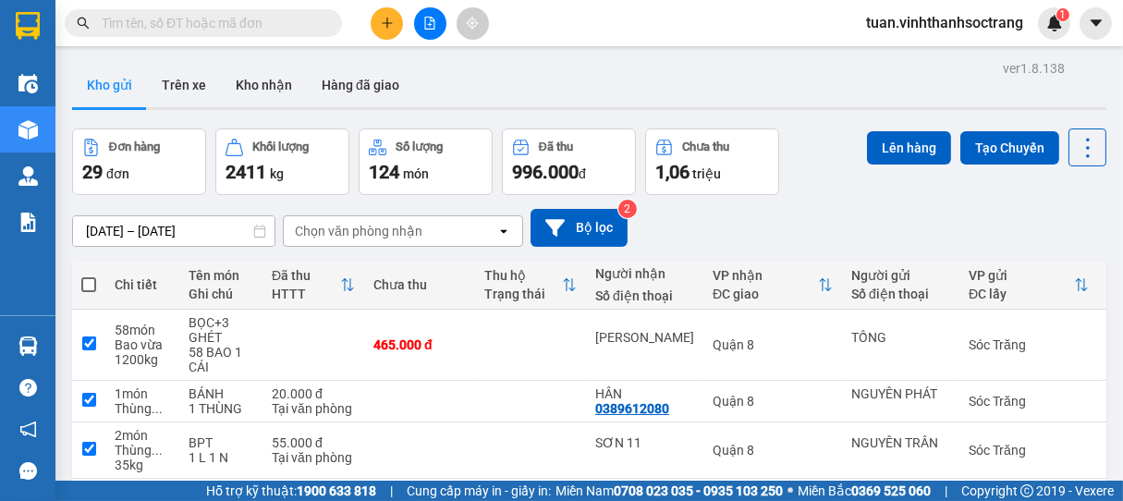
checkbox input "true"
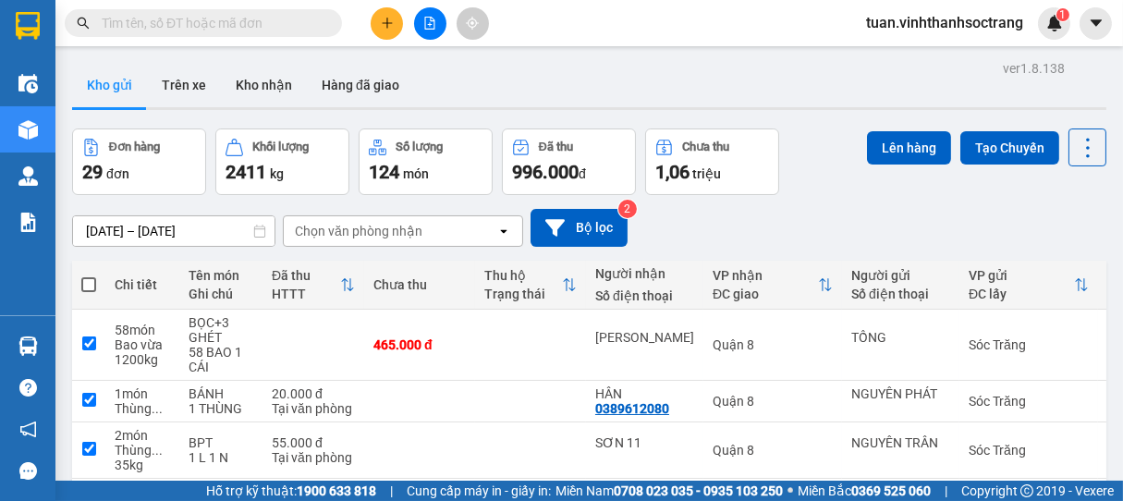
checkbox input "true"
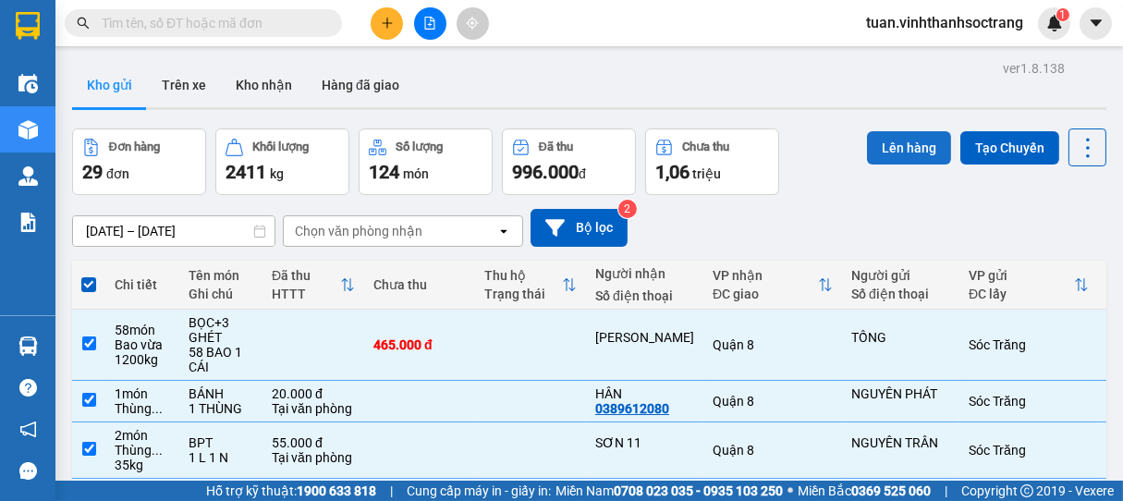
click at [894, 146] on button "Lên hàng" at bounding box center [909, 147] width 84 height 33
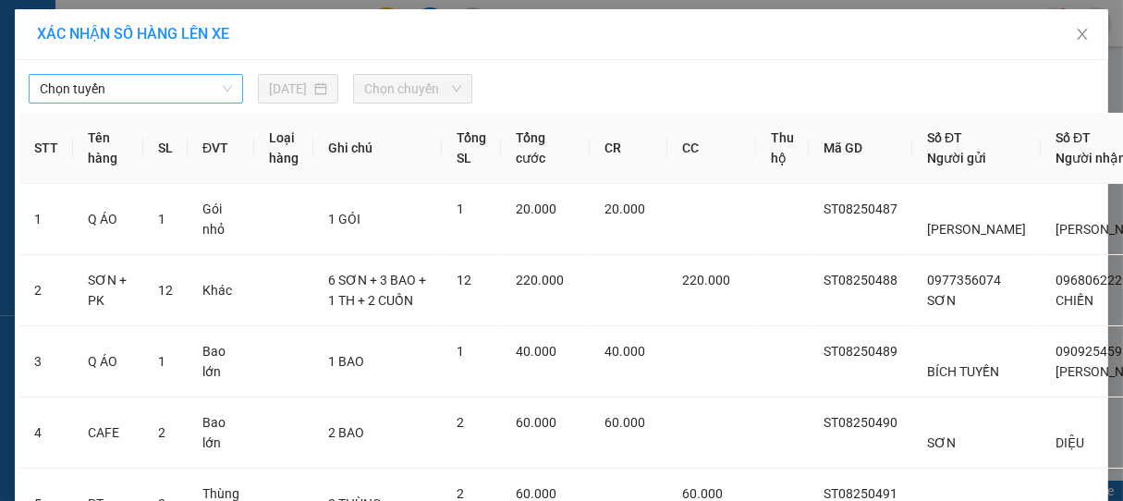
click at [131, 92] on span "Chọn tuyến" at bounding box center [136, 89] width 192 height 28
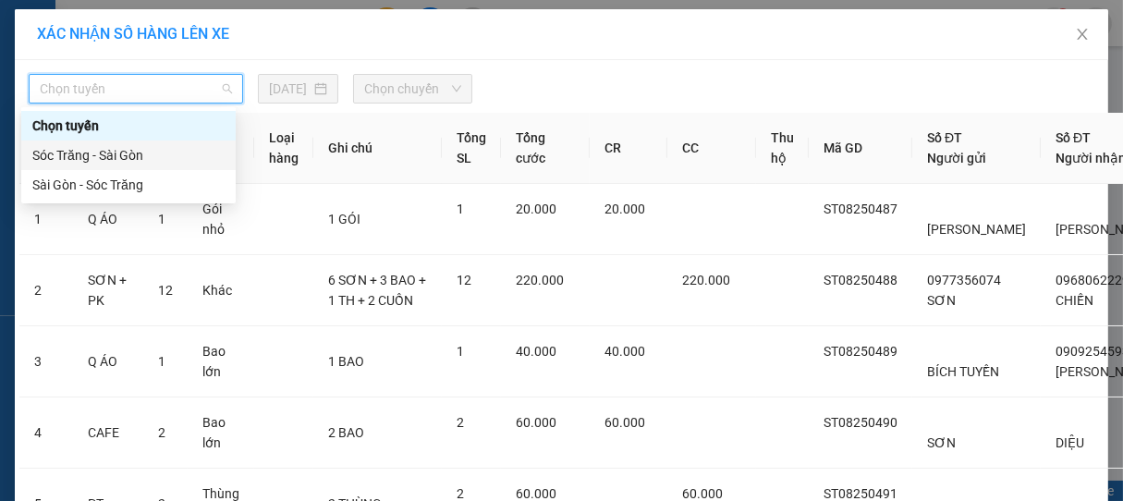
drag, startPoint x: 104, startPoint y: 154, endPoint x: 226, endPoint y: 149, distance: 121.2
click at [111, 154] on div "Sóc Trăng - Sài Gòn" at bounding box center [128, 155] width 192 height 20
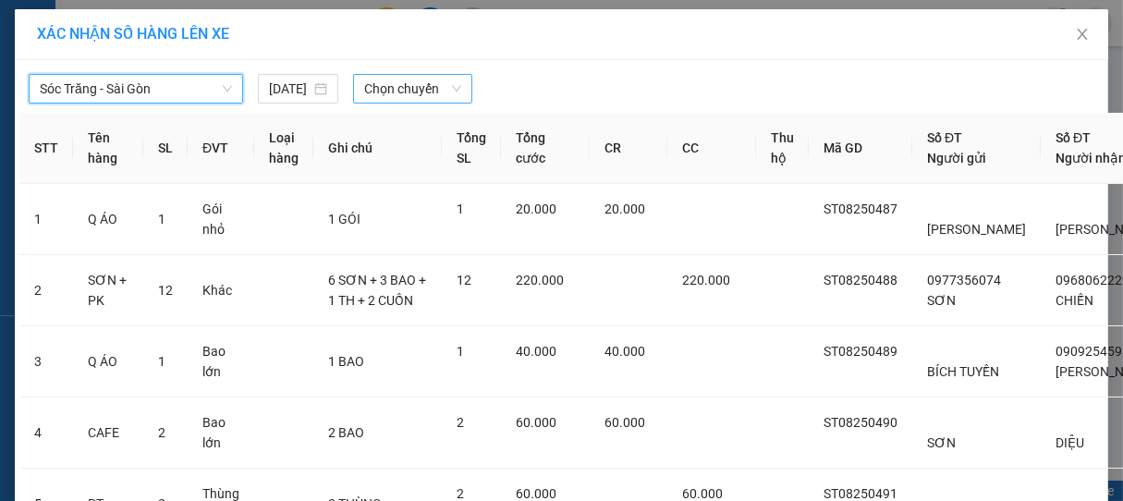
click at [397, 91] on span "Chọn chuyến" at bounding box center [412, 89] width 97 height 28
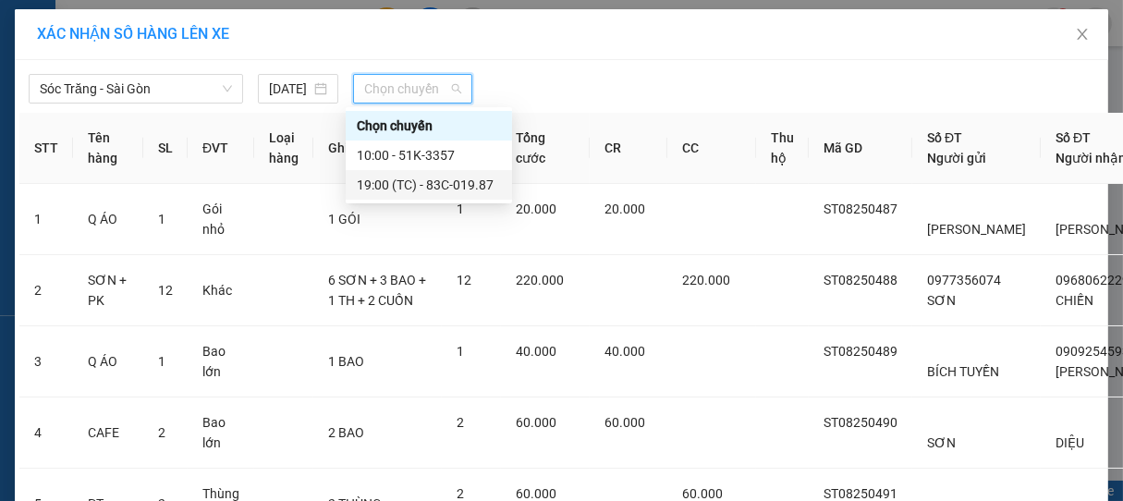
drag, startPoint x: 415, startPoint y: 180, endPoint x: 421, endPoint y: 190, distance: 12.1
click at [417, 180] on div "19:00 (TC) - 83C-019.87" at bounding box center [429, 185] width 144 height 20
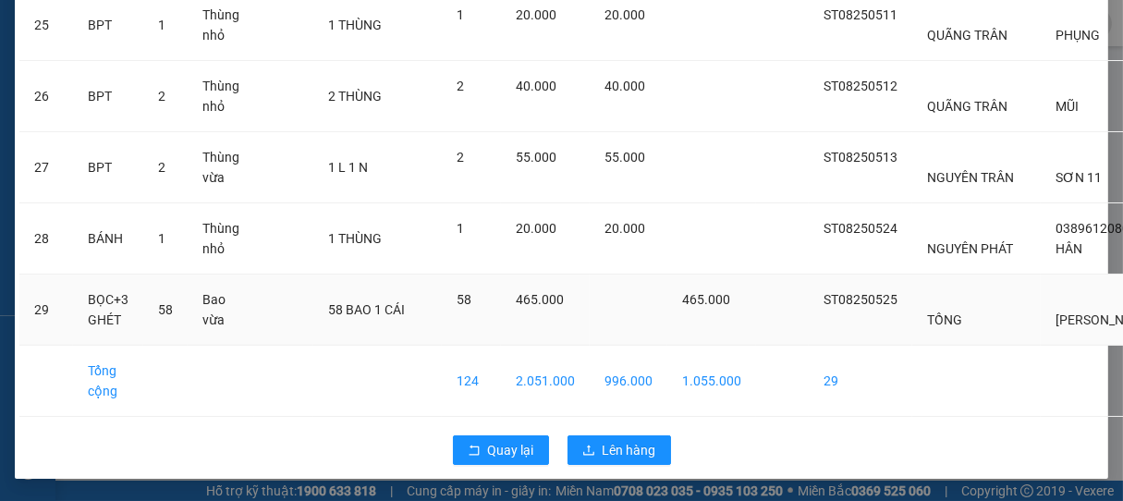
scroll to position [2154, 0]
click at [641, 457] on span "Lên hàng" at bounding box center [630, 450] width 54 height 20
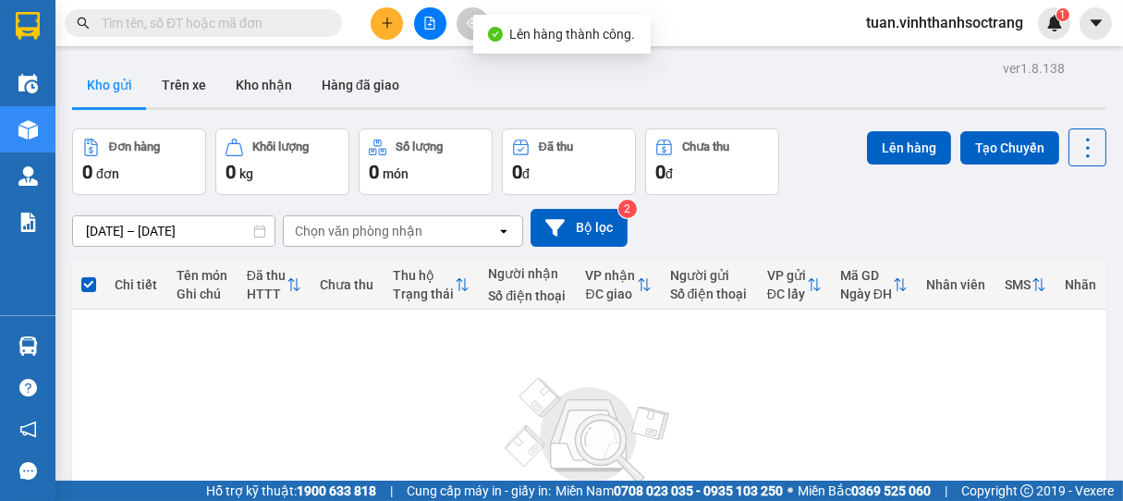
click at [248, 23] on input "text" at bounding box center [211, 23] width 218 height 20
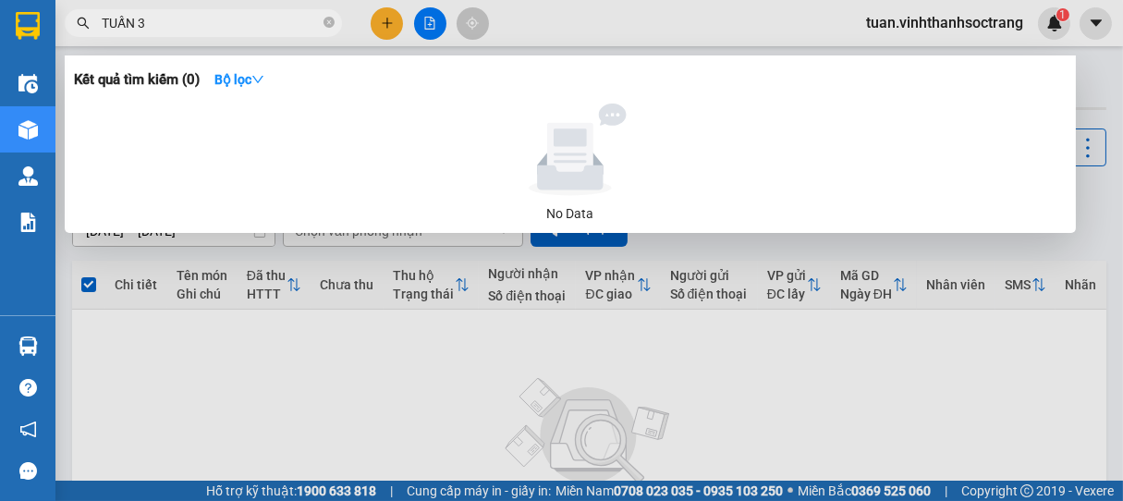
type input "TUẤN 30"
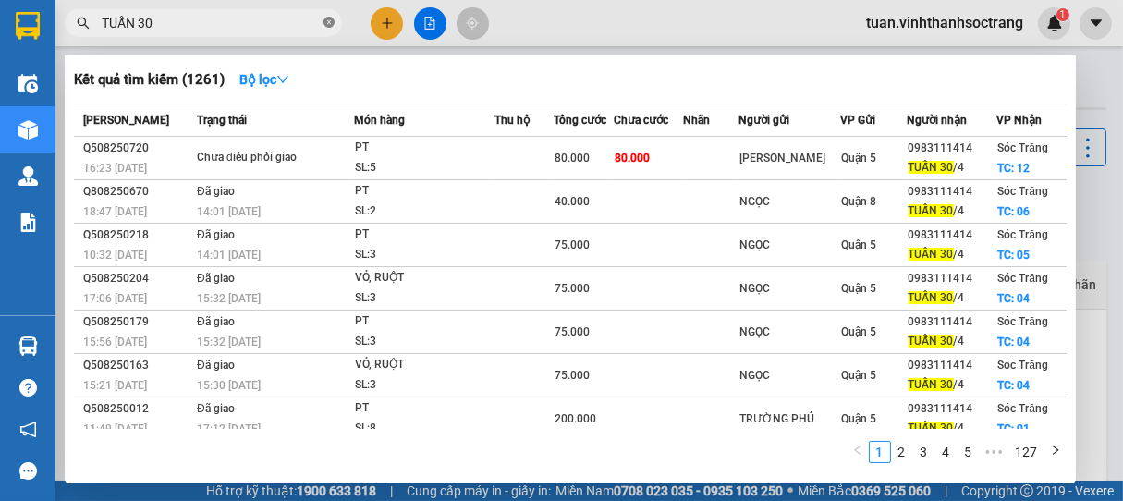
click at [323, 22] on icon "close-circle" at bounding box center [328, 22] width 11 height 11
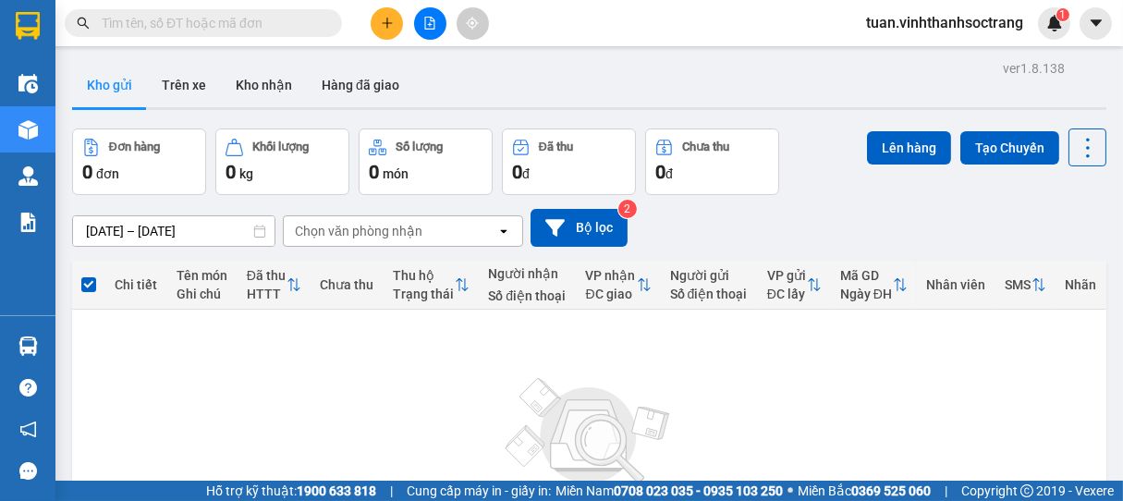
click at [283, 20] on input "text" at bounding box center [211, 23] width 218 height 20
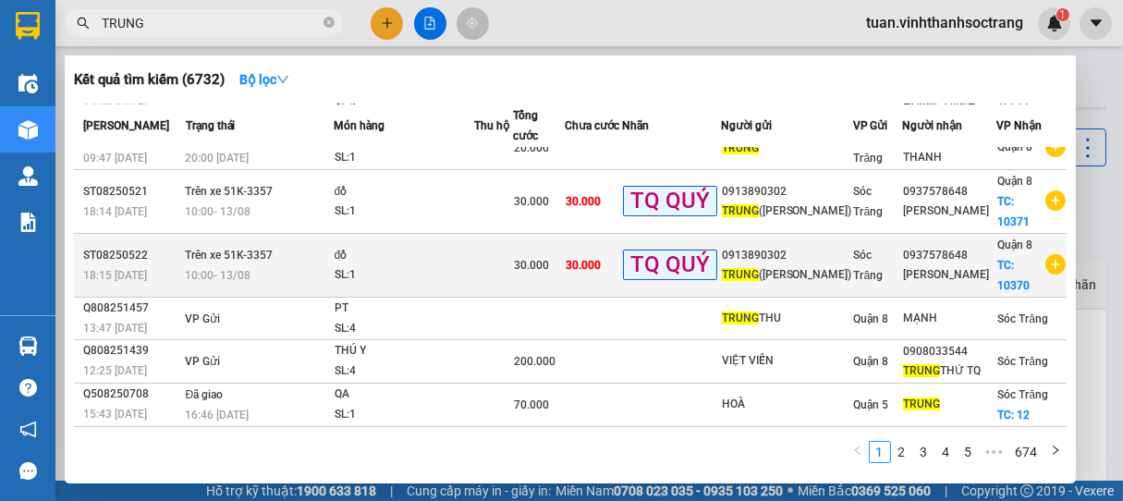
scroll to position [192, 0]
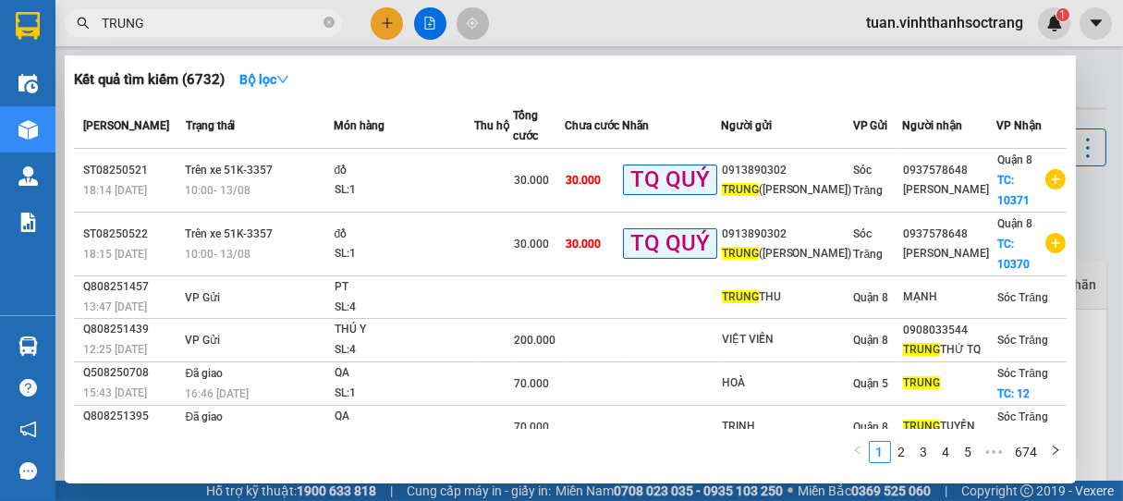
type input "TRUNG"
click at [335, 21] on span "TRUNG" at bounding box center [203, 23] width 277 height 28
click at [333, 21] on icon "close-circle" at bounding box center [328, 22] width 11 height 11
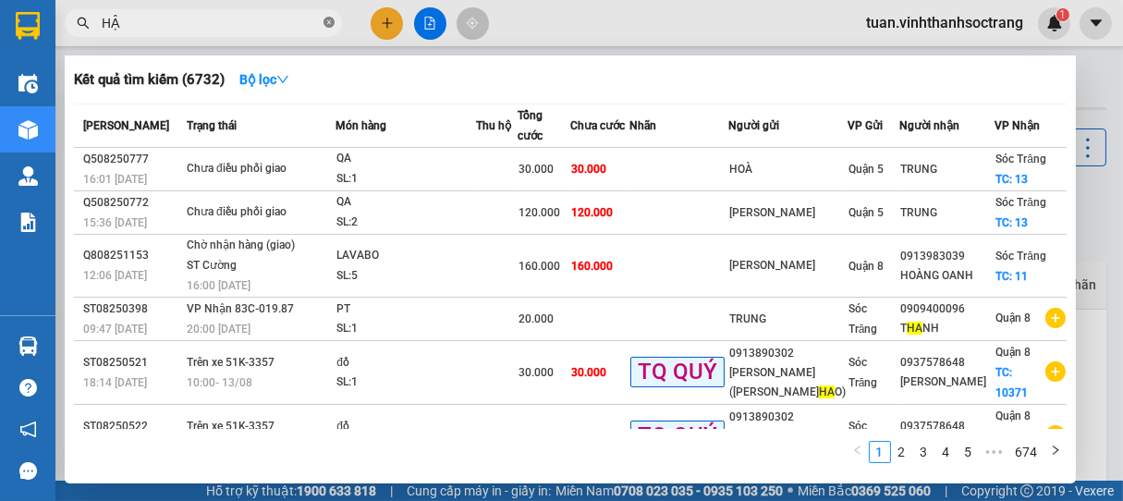
type input "HẬU"
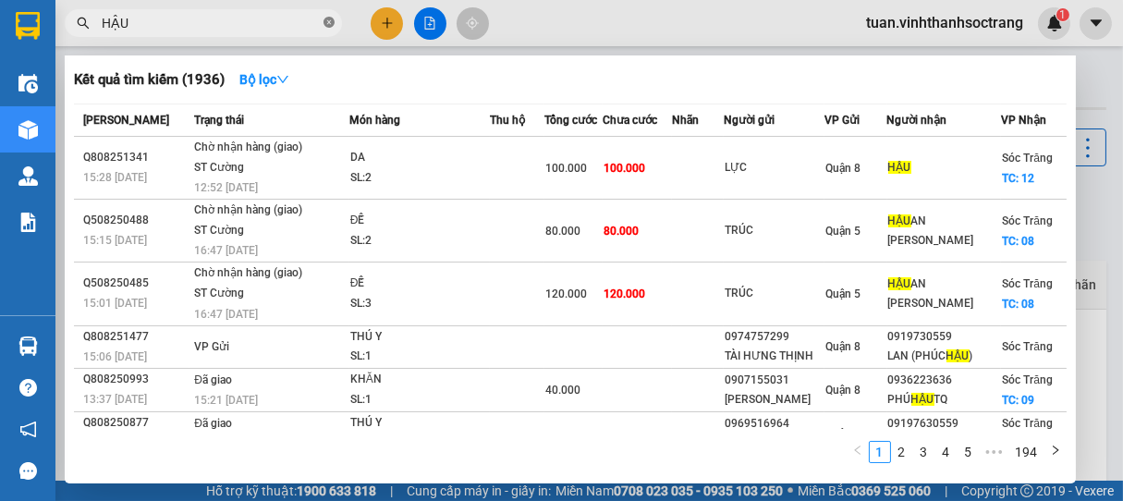
click at [326, 26] on icon "close-circle" at bounding box center [328, 22] width 11 height 11
